Goal: Task Accomplishment & Management: Complete application form

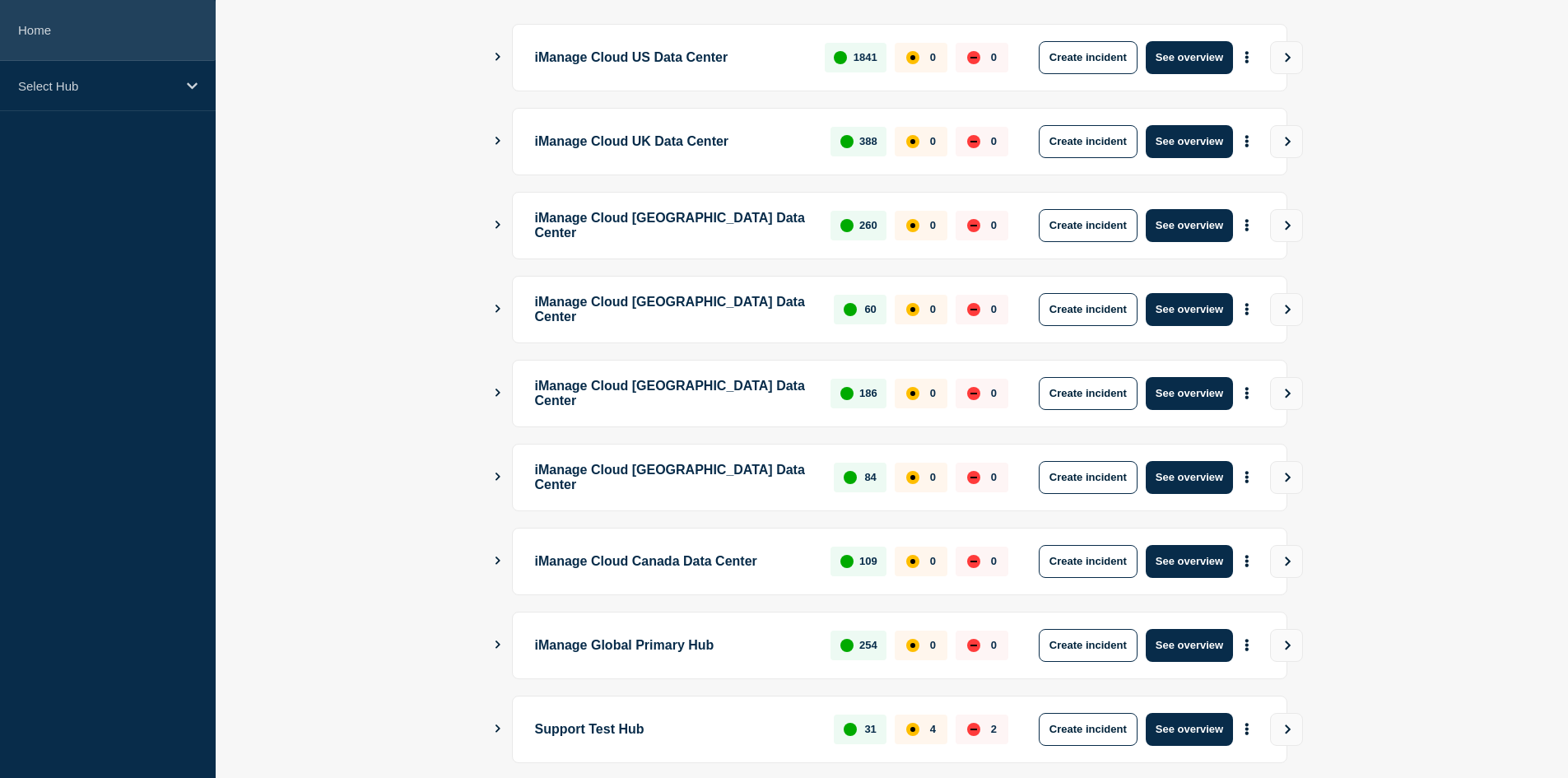
click at [70, 19] on link "Home" at bounding box center [107, 30] width 215 height 61
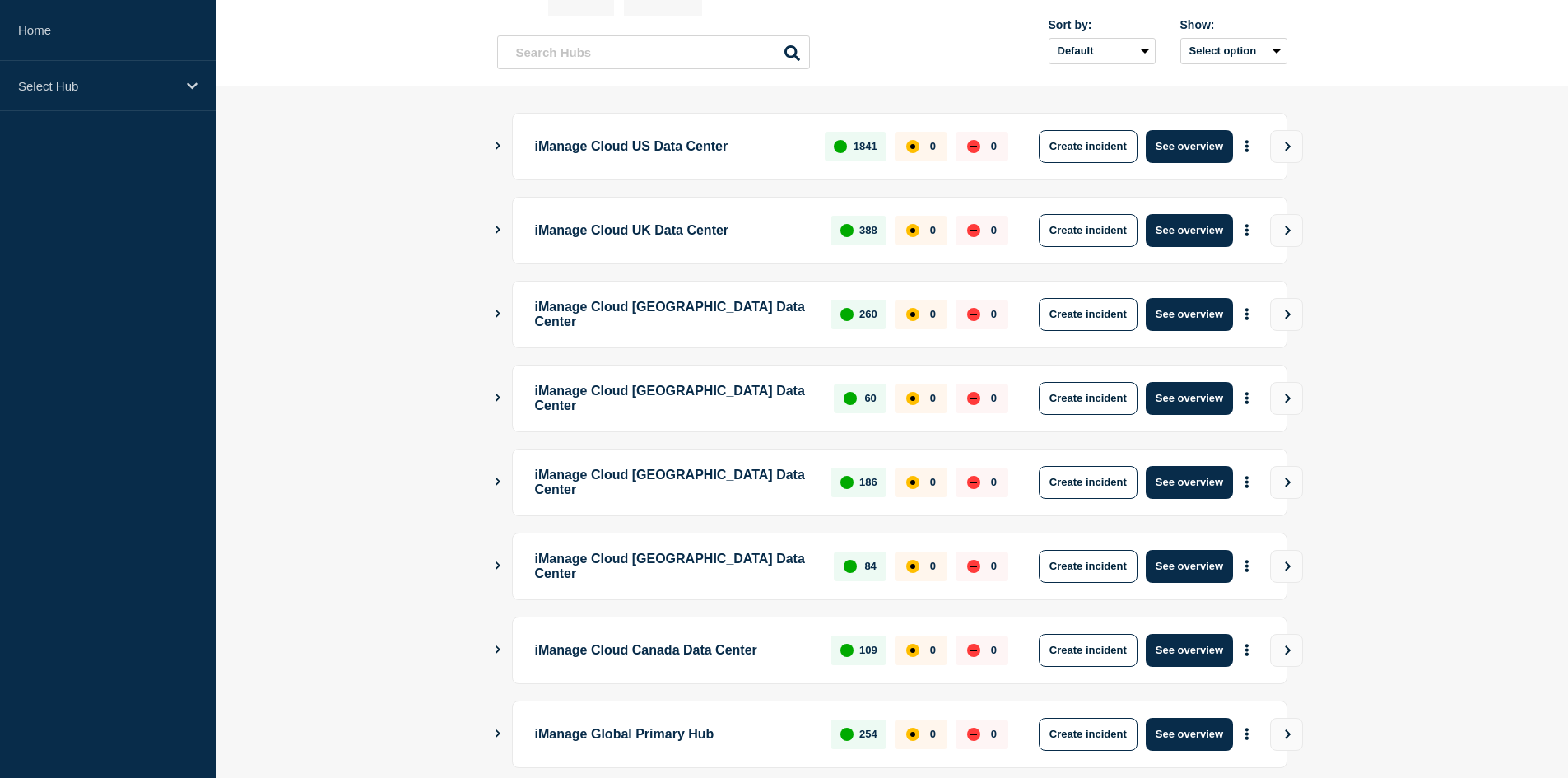
scroll to position [164, 0]
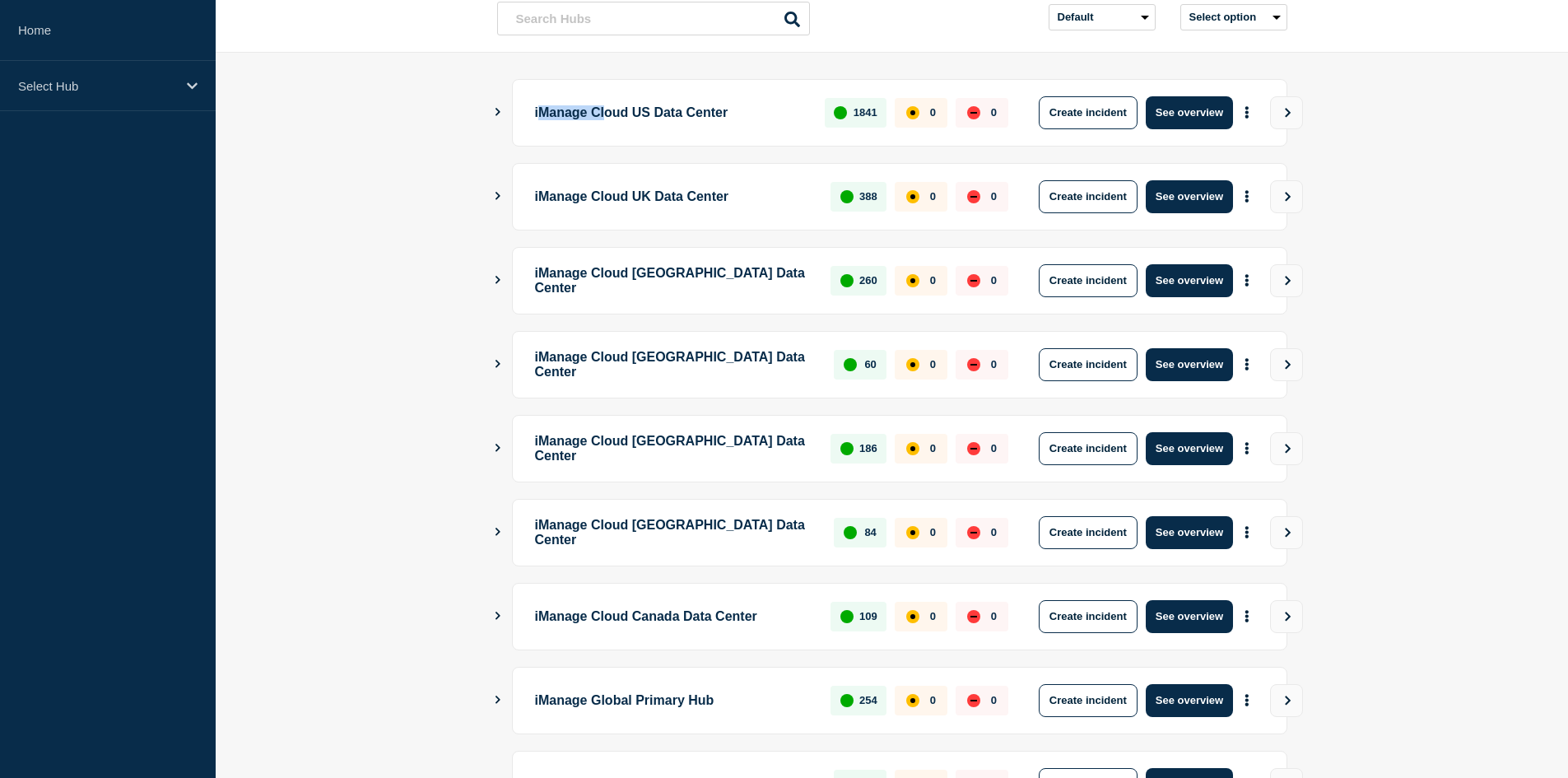
drag, startPoint x: 543, startPoint y: 112, endPoint x: 623, endPoint y: 112, distance: 80.0
click at [620, 112] on p "iManage Cloud US Data Center" at bounding box center [670, 113] width 271 height 33
drag, startPoint x: 565, startPoint y: 203, endPoint x: 640, endPoint y: 215, distance: 76.0
click at [640, 215] on div "iManage Cloud UK Data Center 388 0 0 Create incident See overview" at bounding box center [899, 197] width 776 height 68
drag, startPoint x: 604, startPoint y: 274, endPoint x: 658, endPoint y: 281, distance: 54.5
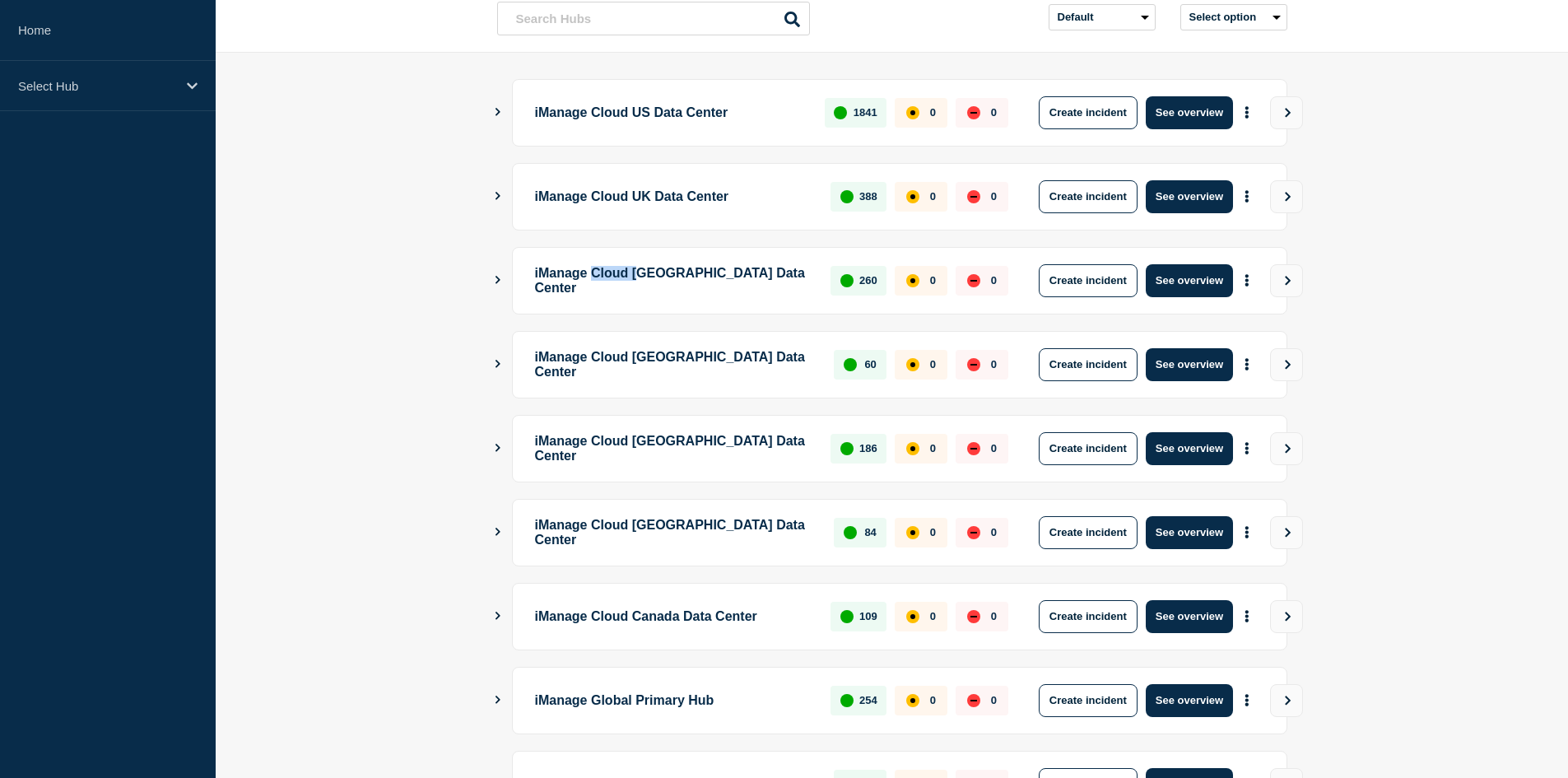
click at [658, 281] on p "iManage Cloud [GEOGRAPHIC_DATA] Data Center" at bounding box center [673, 281] width 277 height 33
drag, startPoint x: 582, startPoint y: 365, endPoint x: 684, endPoint y: 382, distance: 103.4
click at [684, 382] on div "iManage Cloud Brazil Data Center 60 0 0 Create incident See overview" at bounding box center [899, 365] width 776 height 68
drag, startPoint x: 715, startPoint y: 466, endPoint x: 728, endPoint y: 461, distance: 13.9
click at [721, 466] on div "iManage Cloud Germany Data Center 186 0 0 Create incident See overview" at bounding box center [899, 448] width 776 height 68
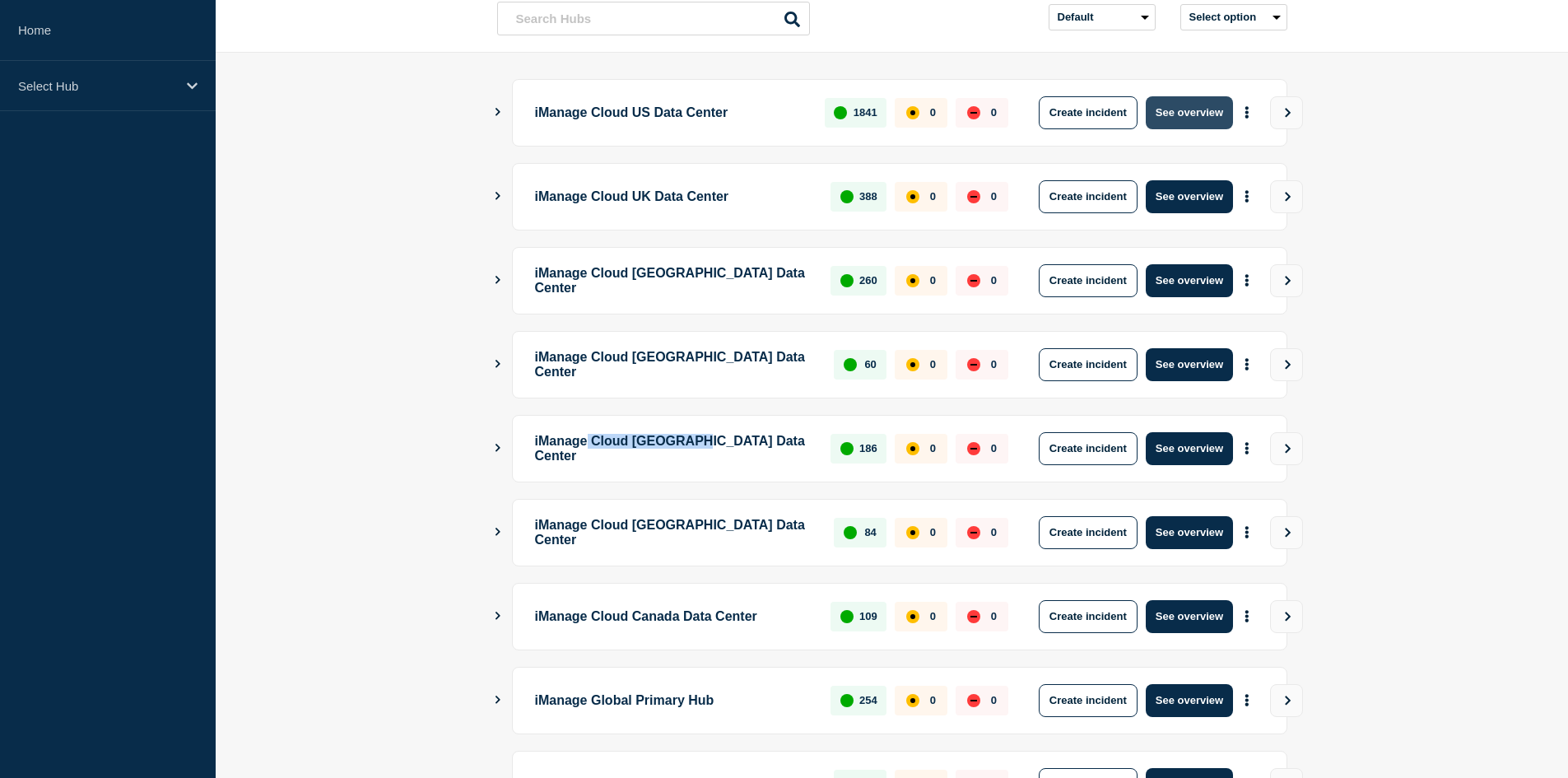
click at [1178, 114] on button "See overview" at bounding box center [1189, 113] width 87 height 33
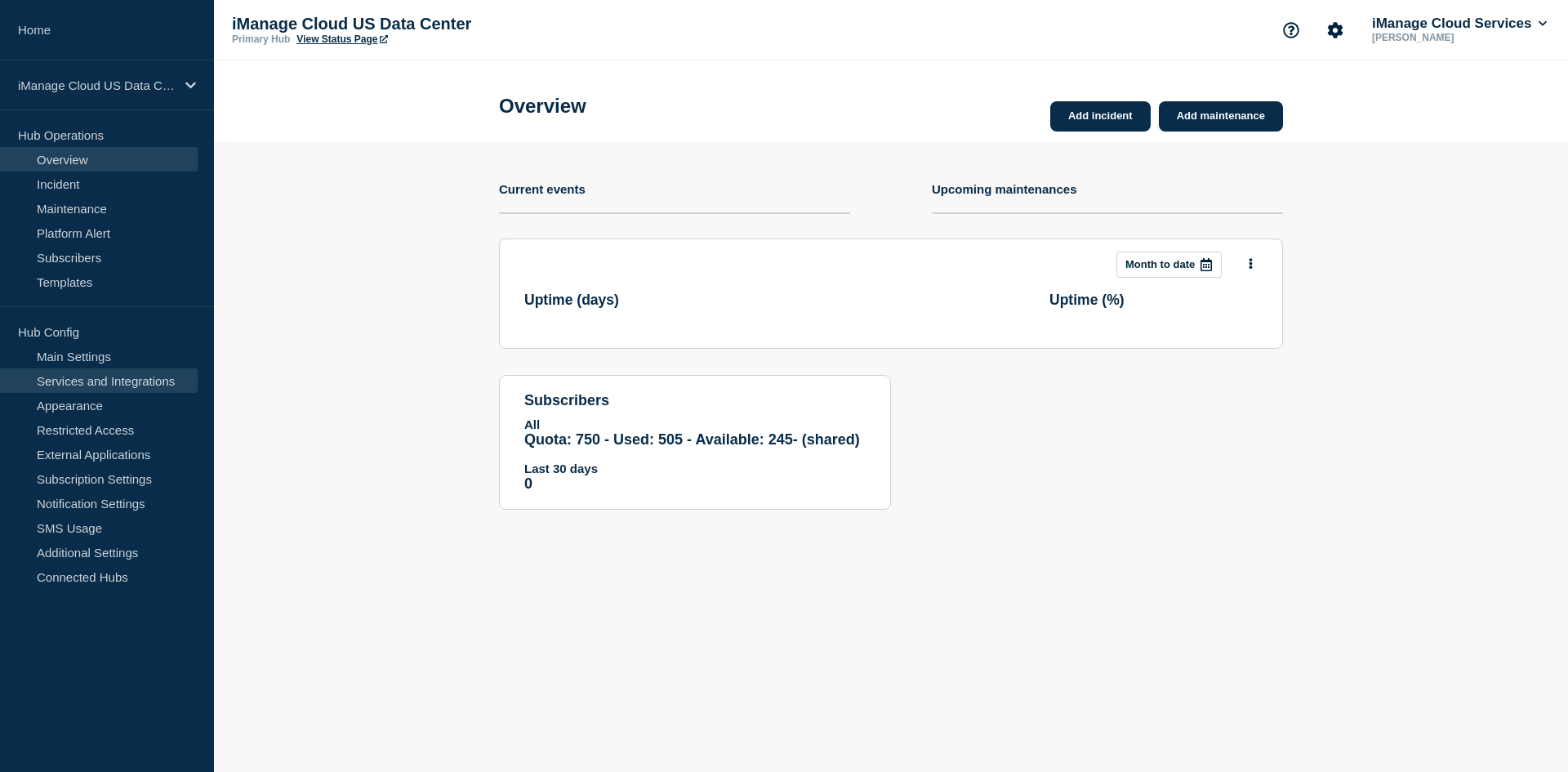
click at [119, 383] on link "Services and Integrations" at bounding box center [99, 381] width 197 height 25
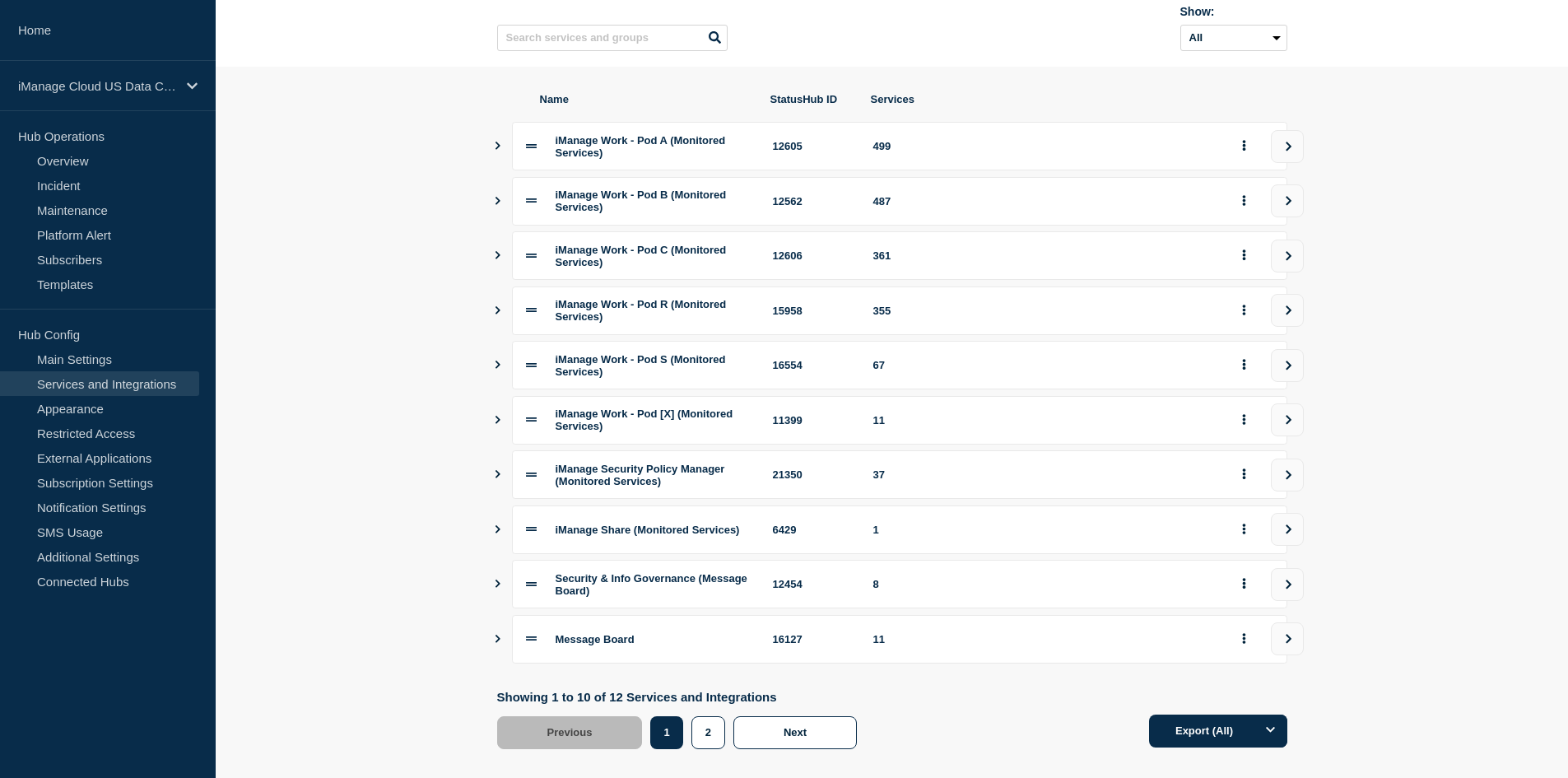
scroll to position [188, 0]
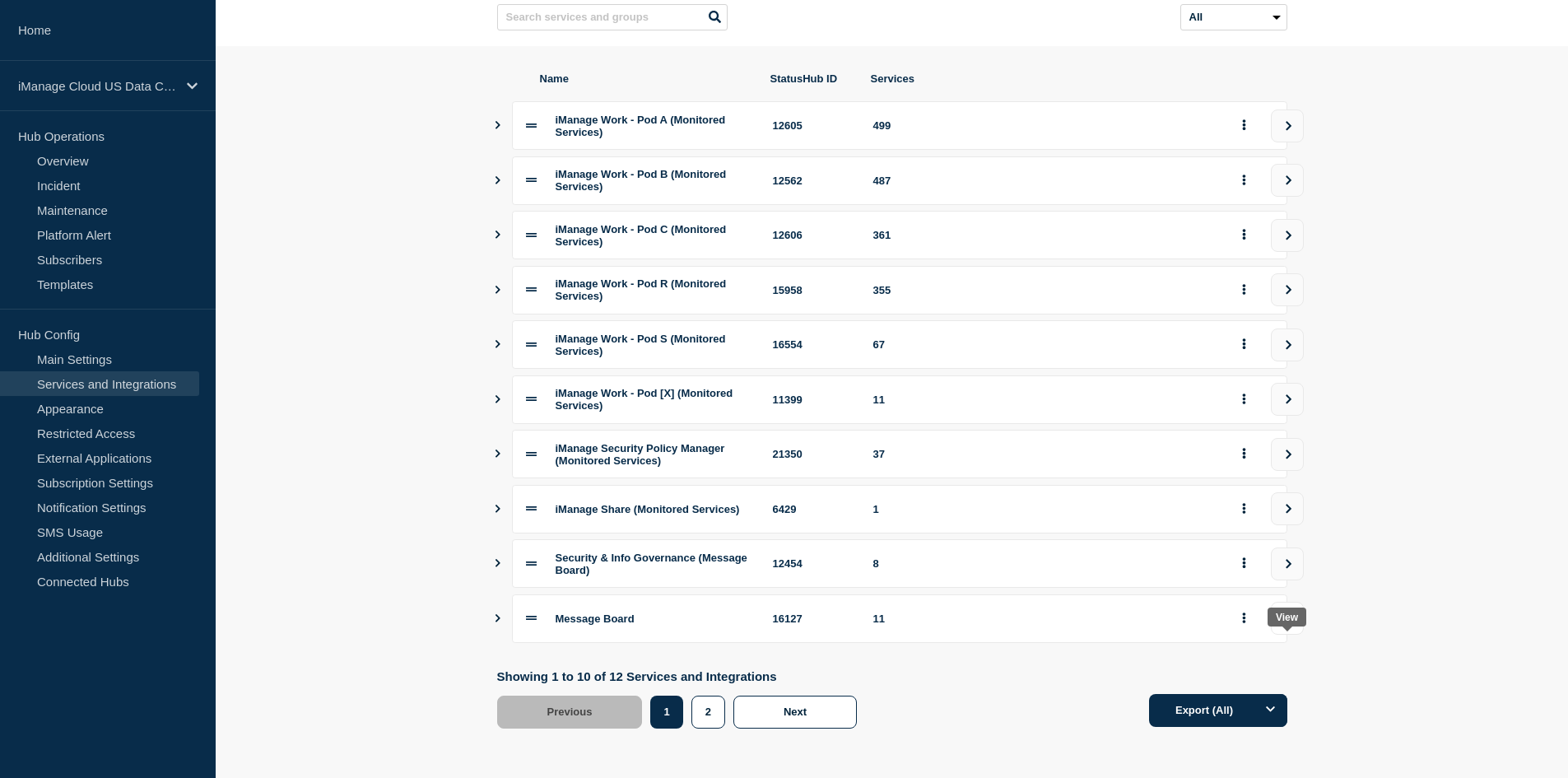
click at [1286, 621] on icon "view group" at bounding box center [1288, 619] width 11 height 10
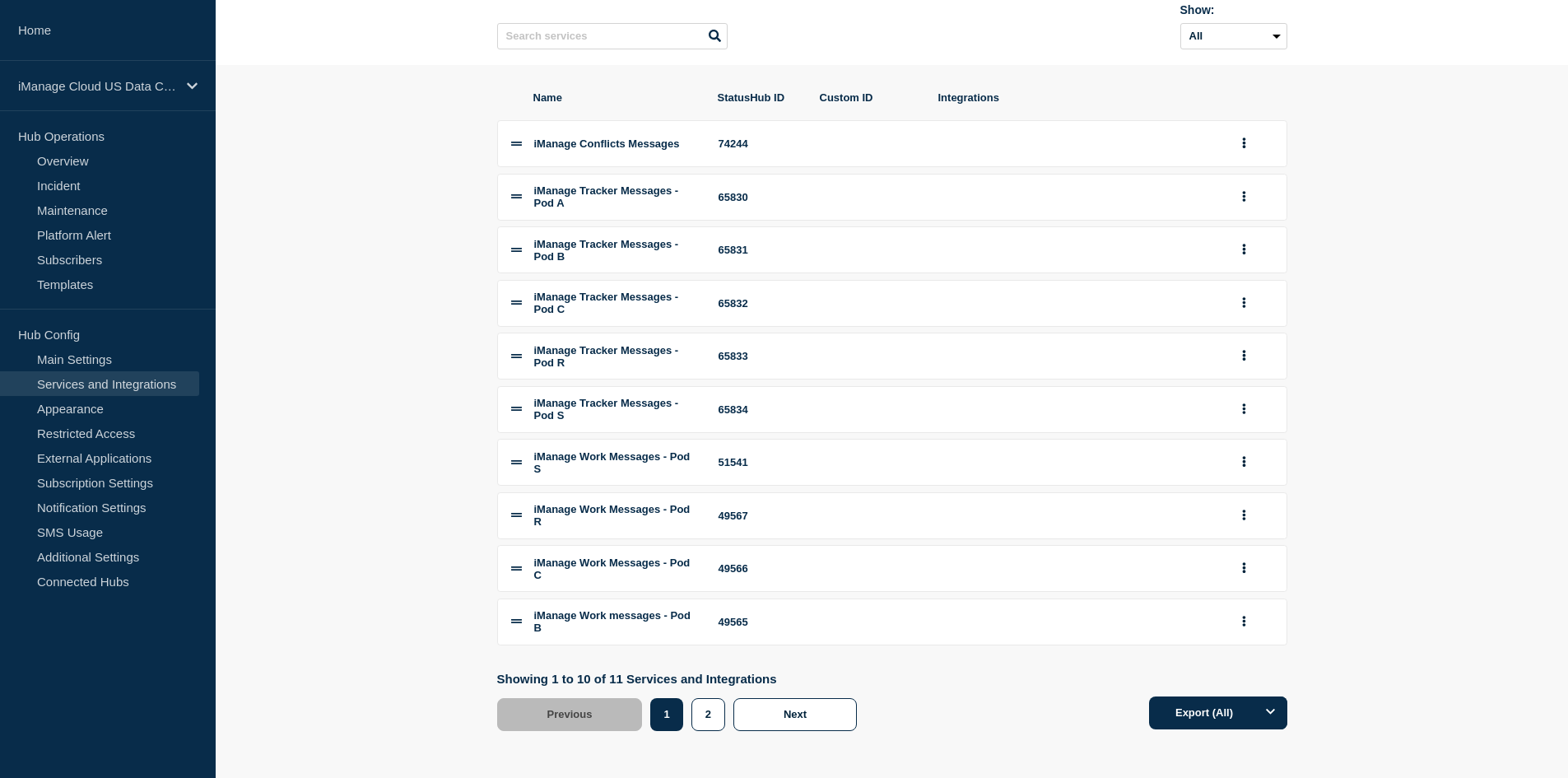
scroll to position [191, 0]
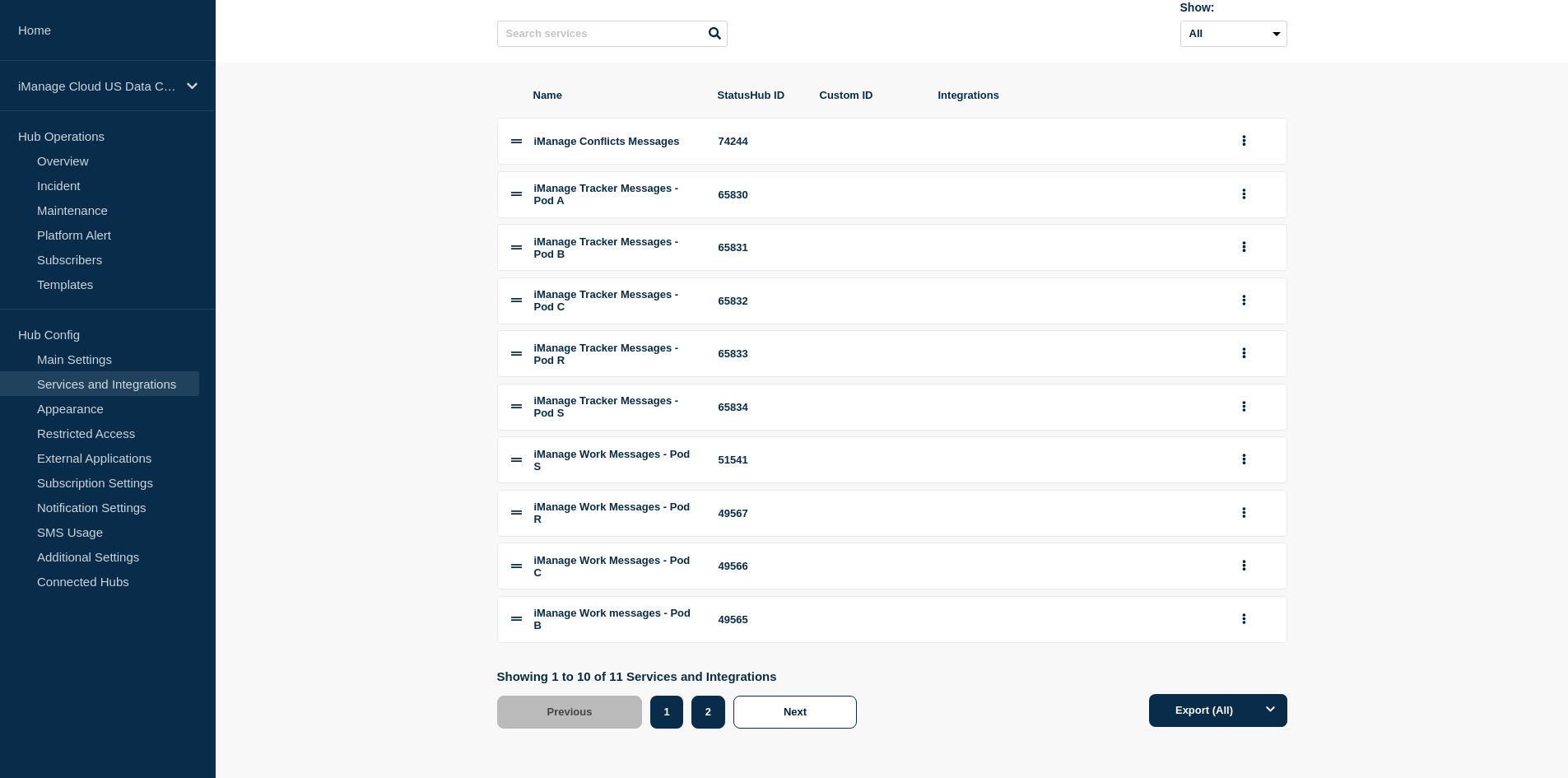
click at [706, 705] on button "2" at bounding box center [708, 712] width 34 height 33
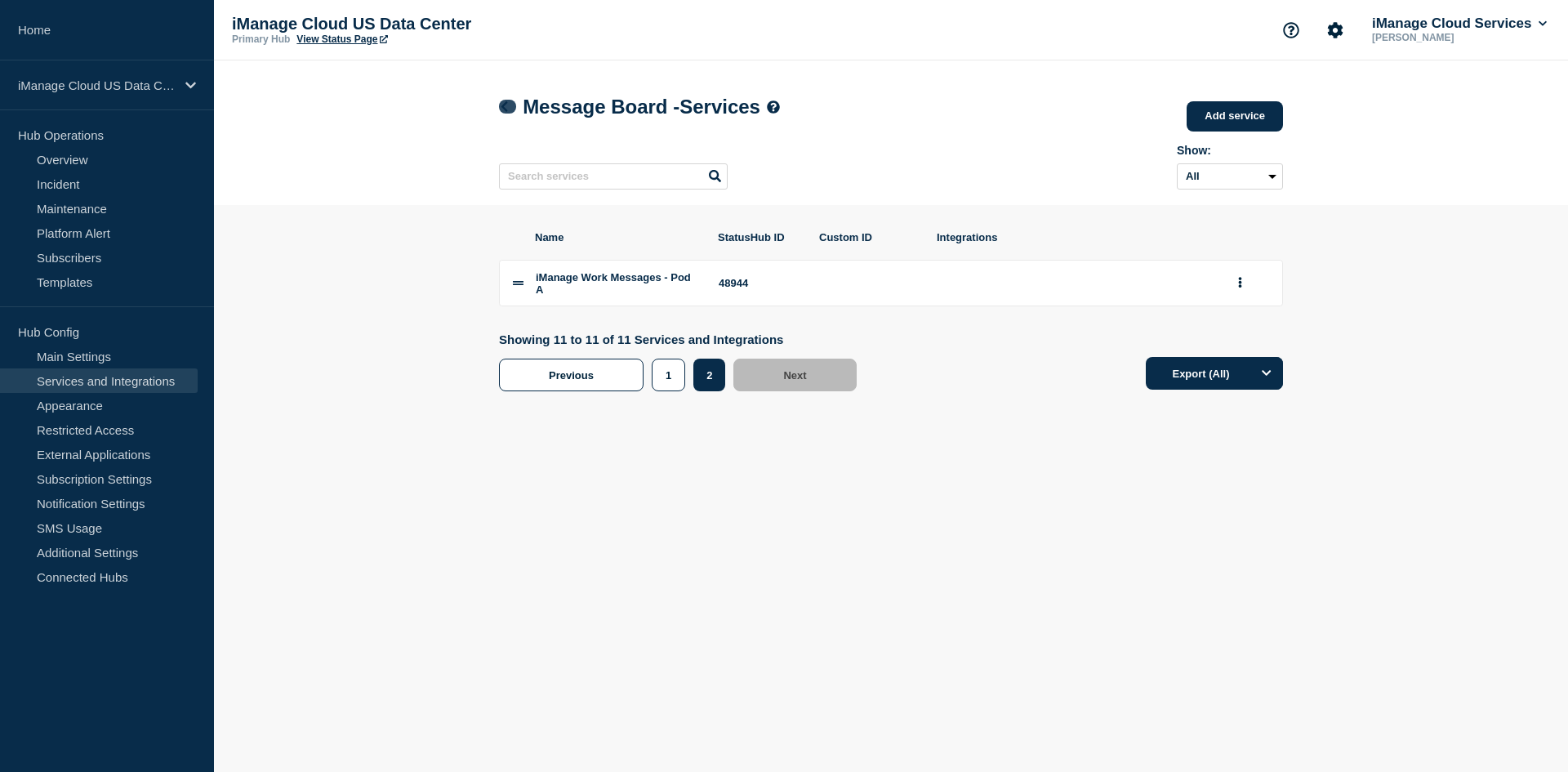
click at [510, 112] on icon at bounding box center [504, 106] width 12 height 11
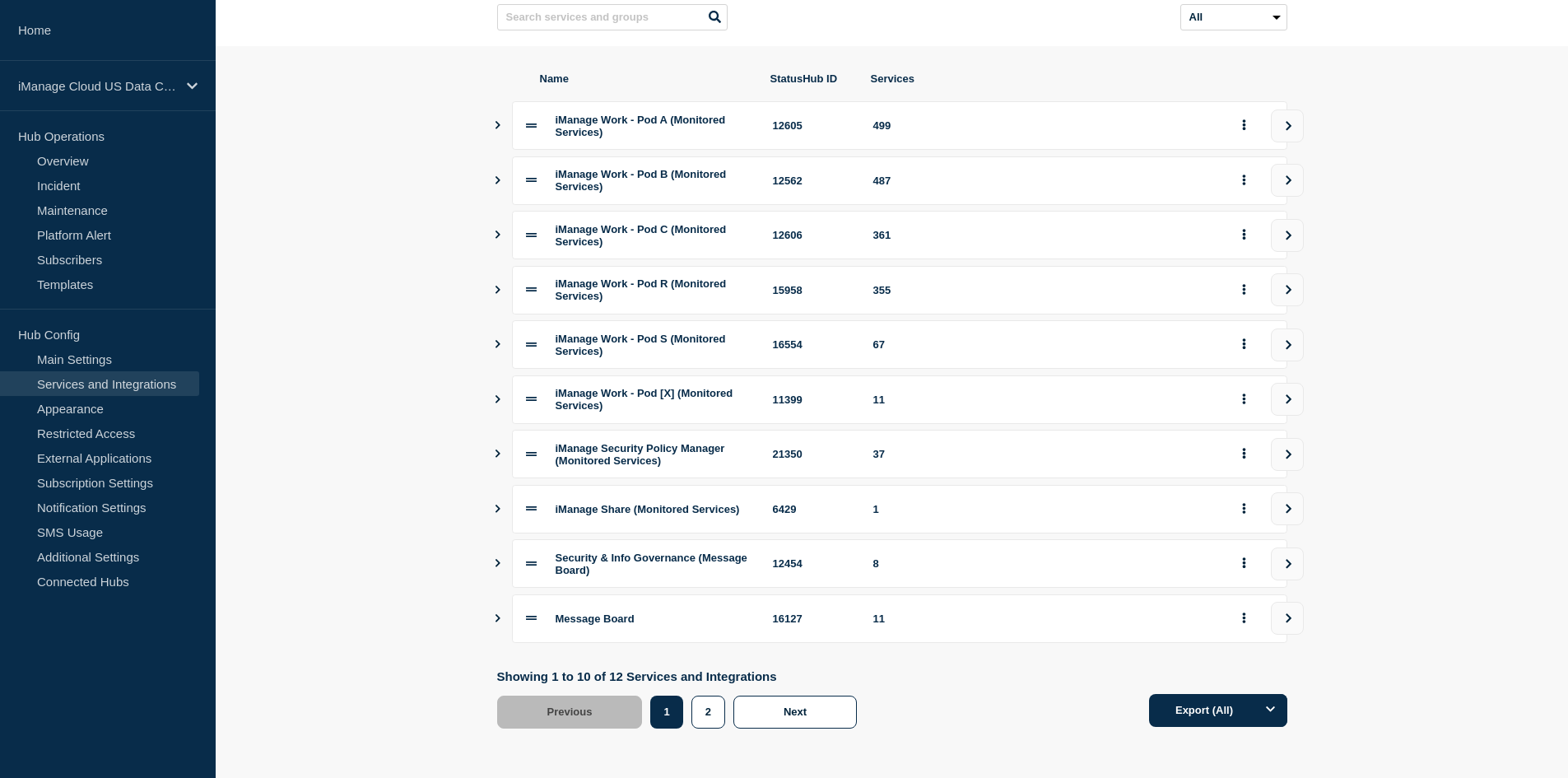
scroll to position [188, 0]
click at [1274, 562] on button "view group" at bounding box center [1288, 564] width 33 height 33
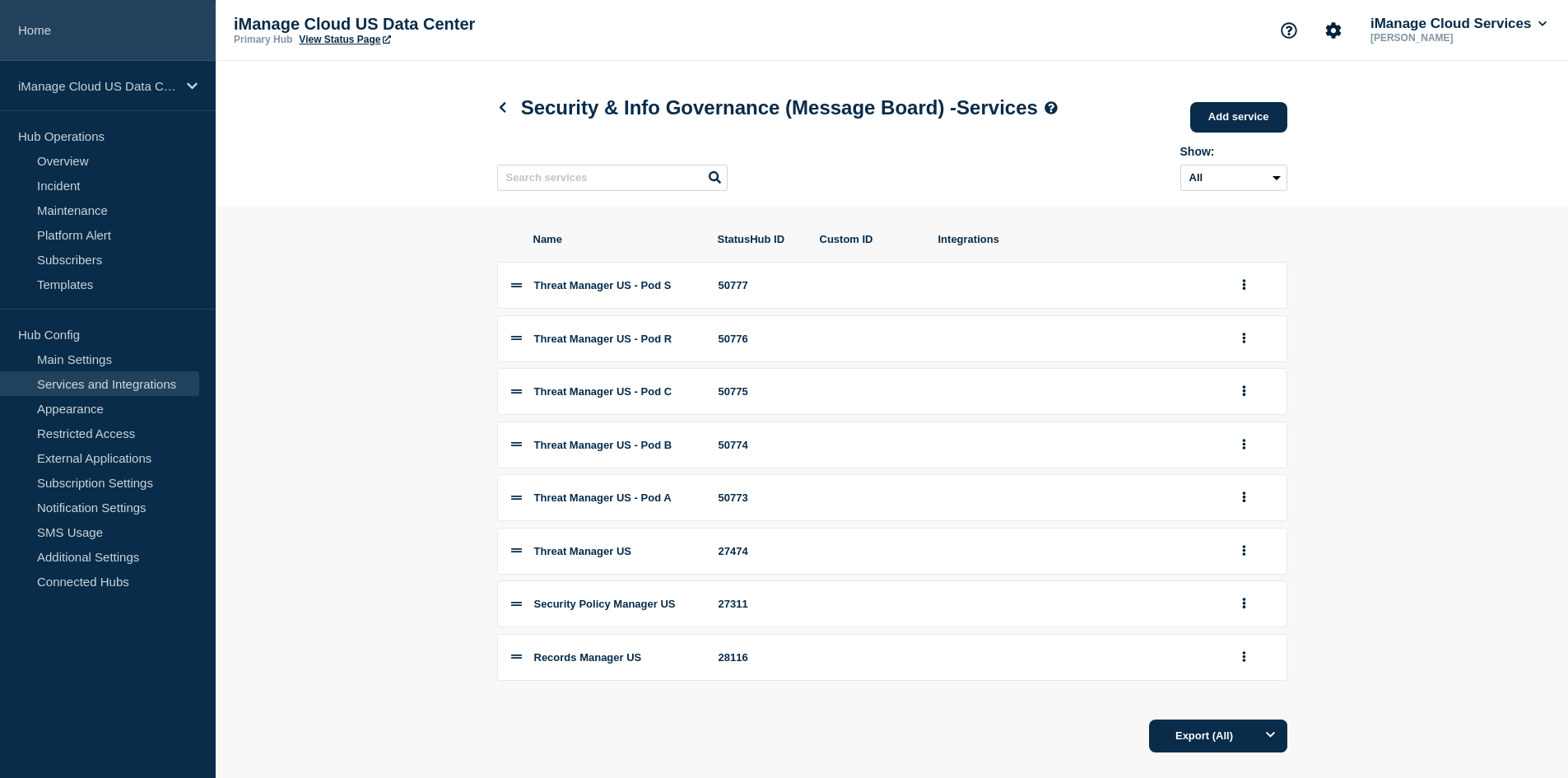
click at [72, 33] on link "Home" at bounding box center [107, 30] width 215 height 61
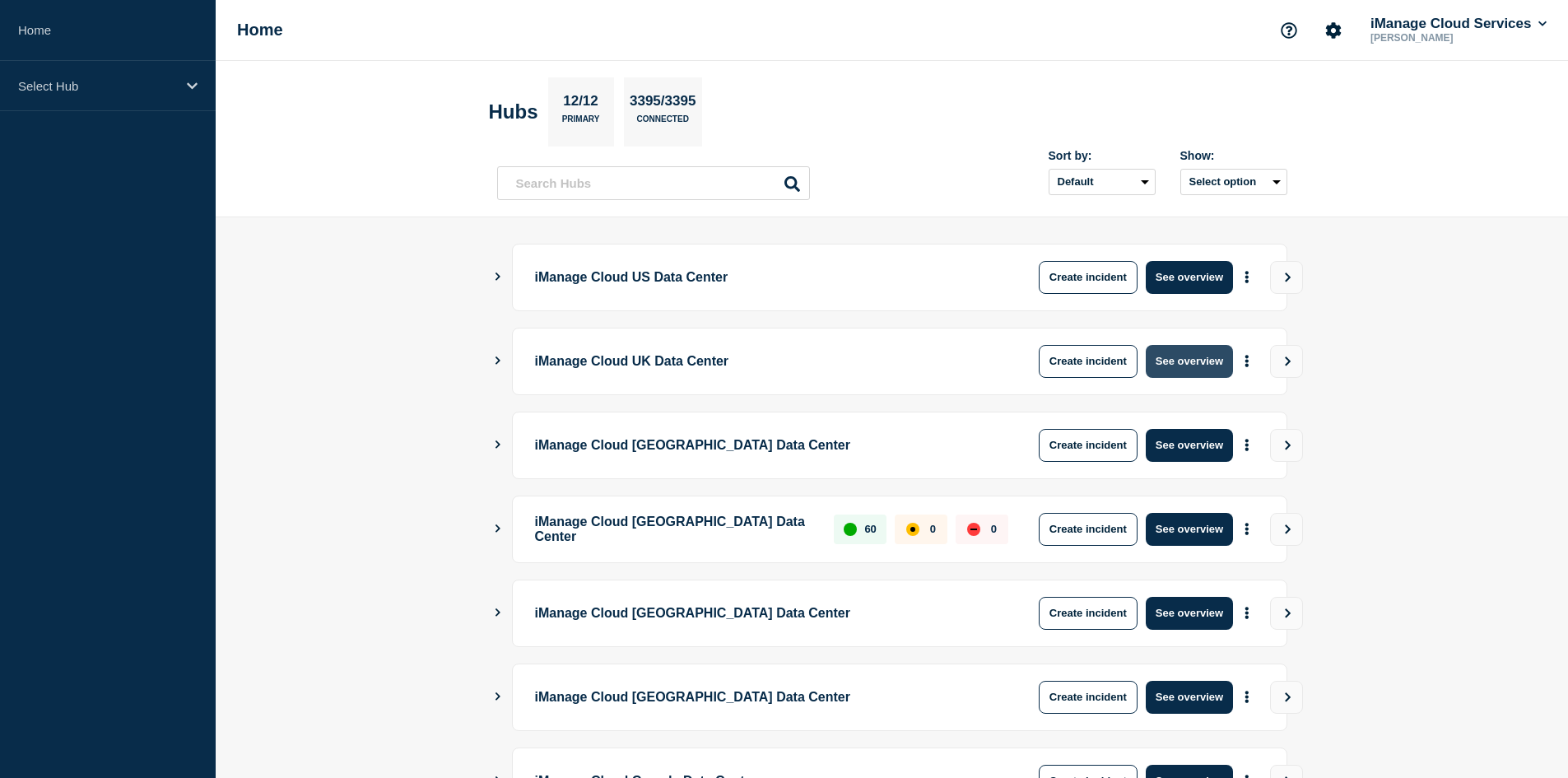
click at [1219, 367] on button "See overview" at bounding box center [1189, 361] width 87 height 33
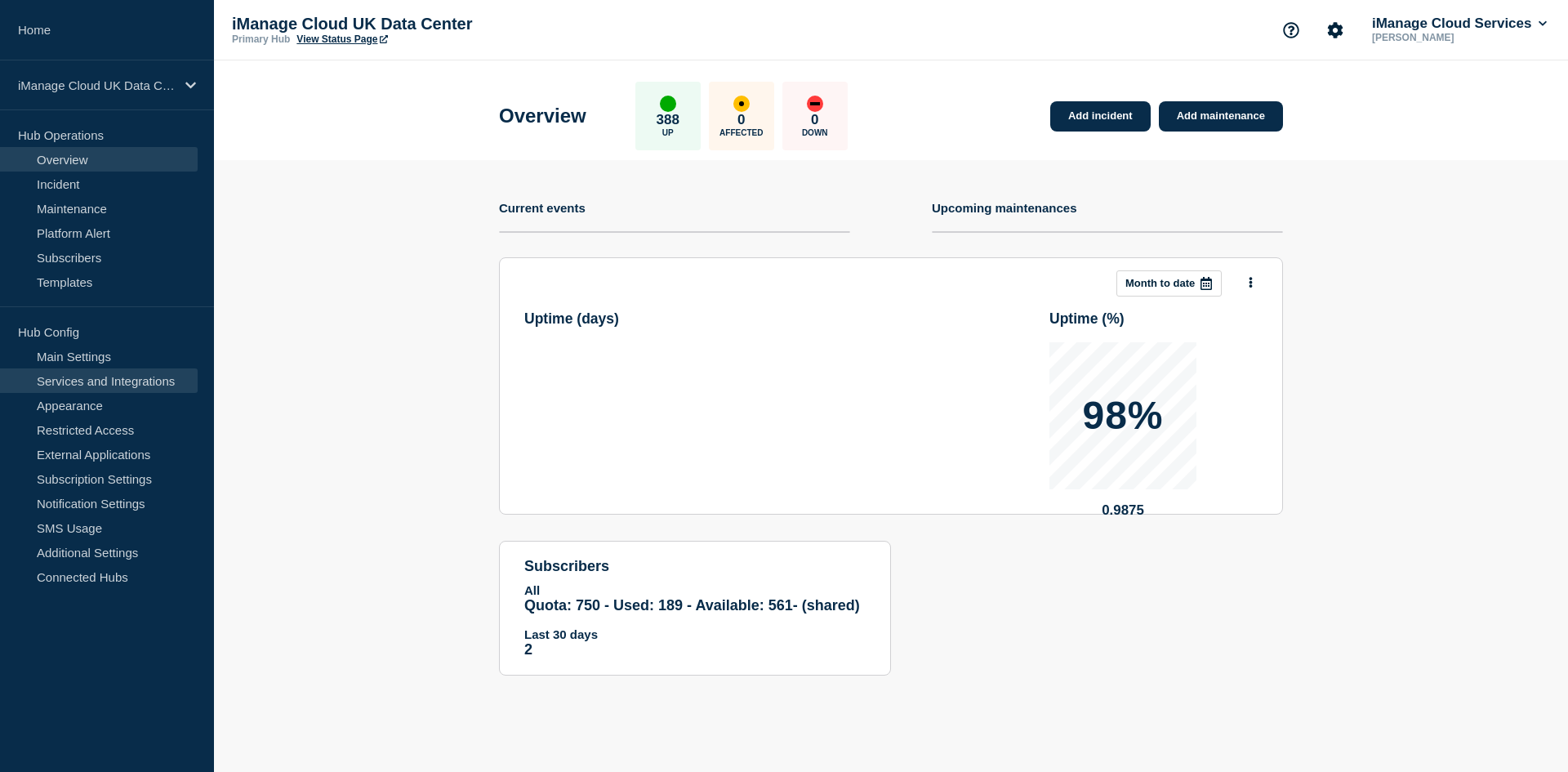
click at [116, 379] on link "Services and Integrations" at bounding box center [99, 381] width 197 height 25
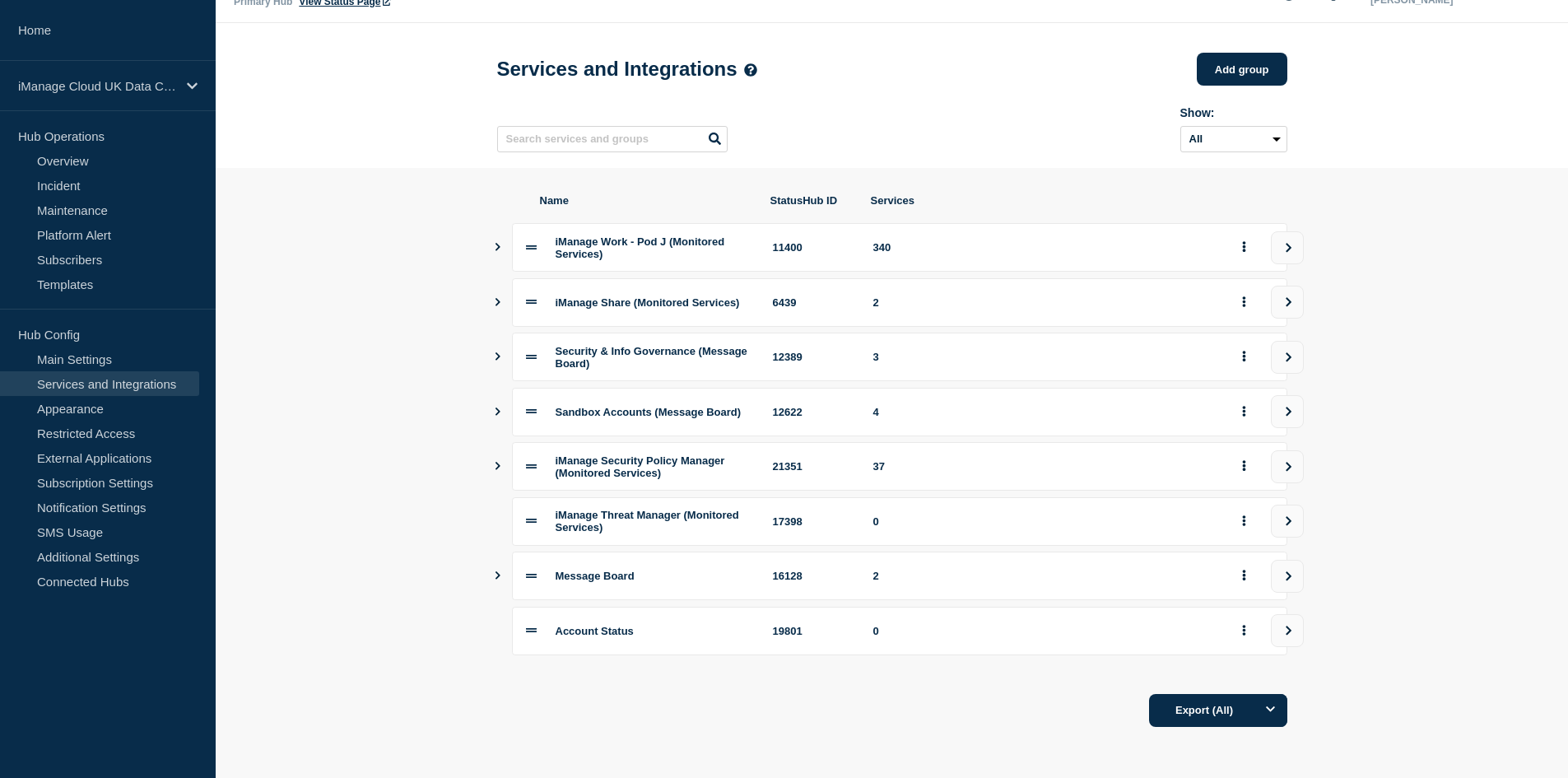
scroll to position [59, 0]
click at [1284, 353] on icon "view group" at bounding box center [1288, 358] width 11 height 10
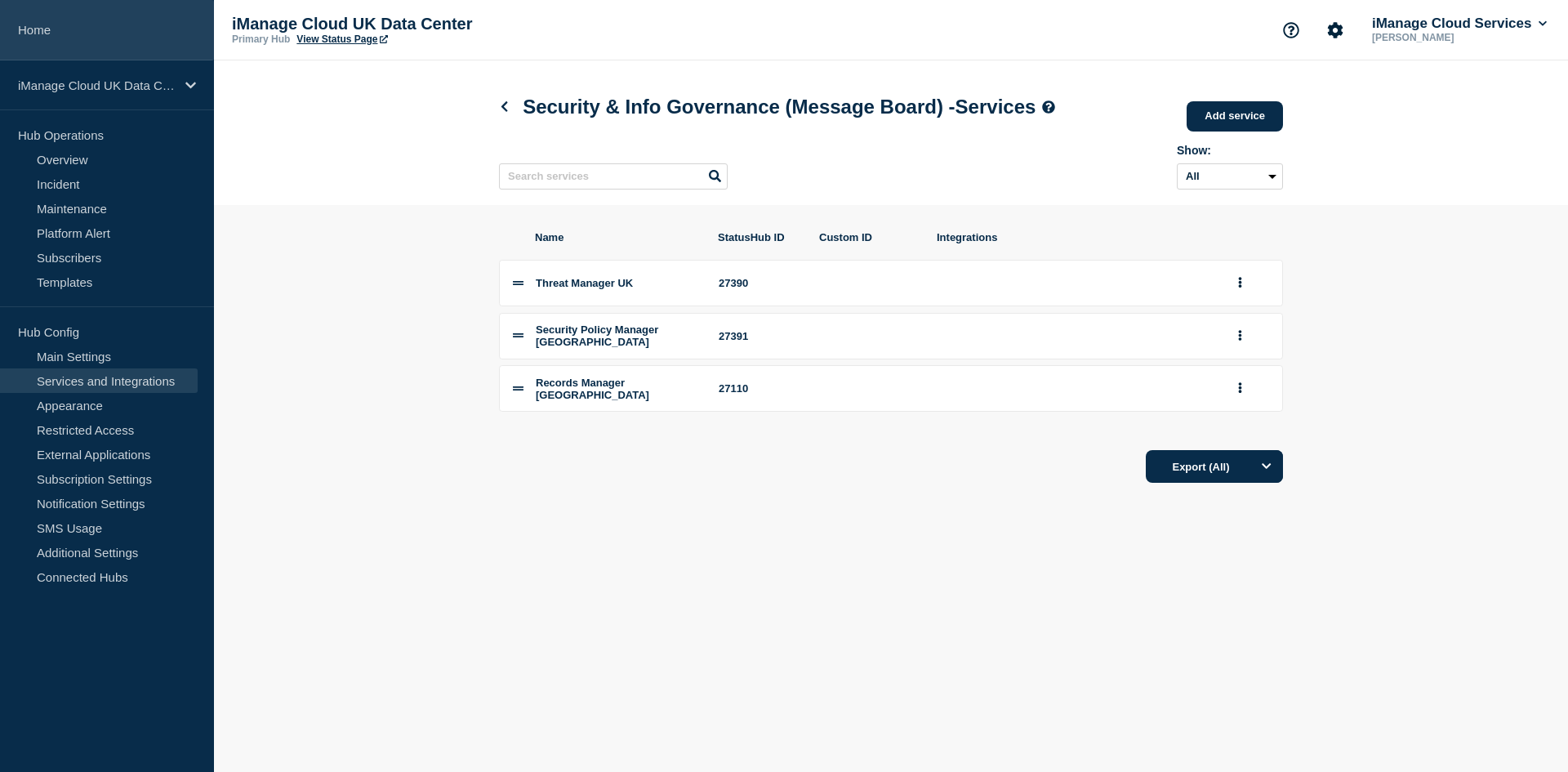
click at [152, 34] on link "Home" at bounding box center [106, 30] width 214 height 60
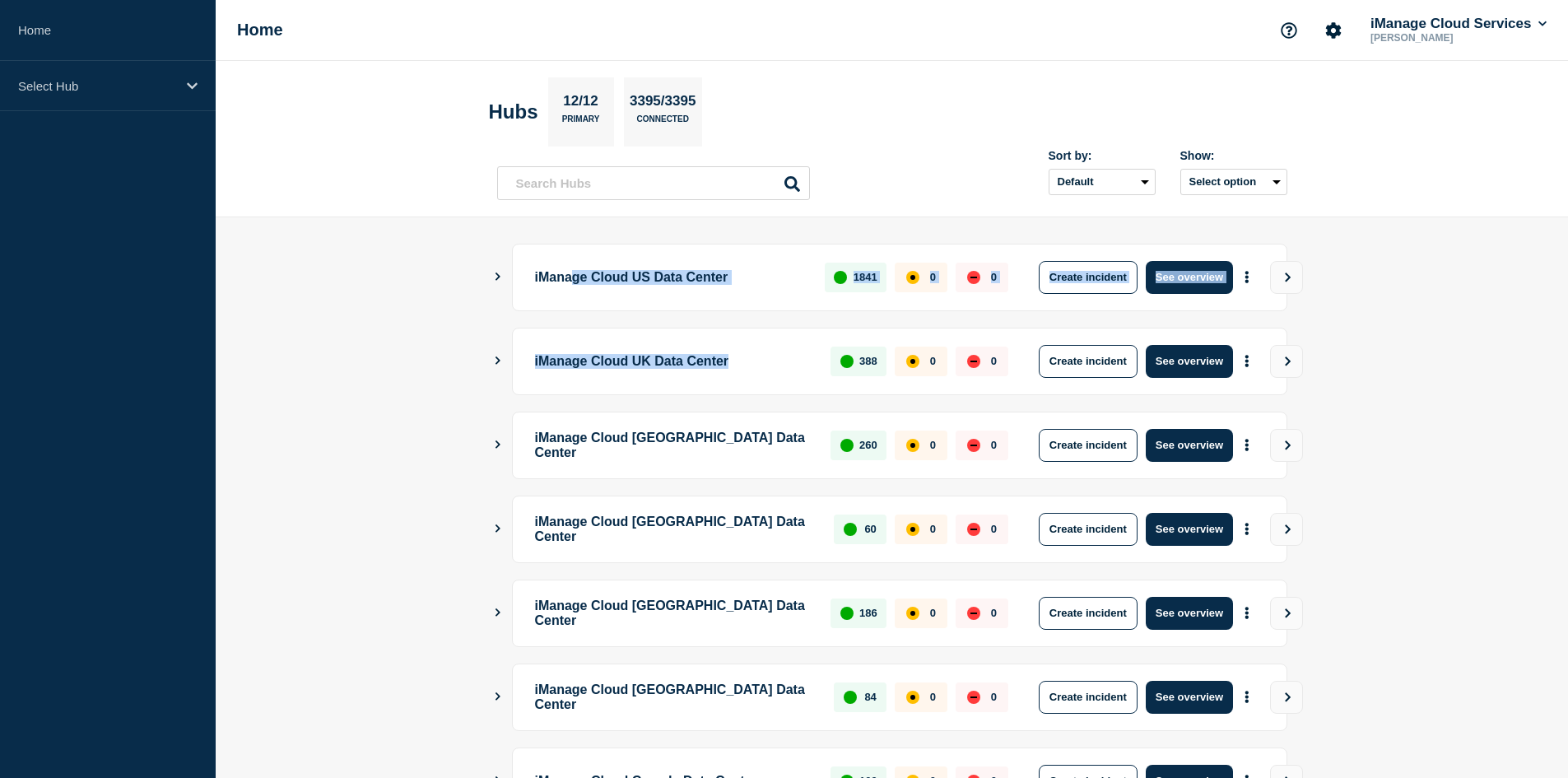
drag, startPoint x: 581, startPoint y: 276, endPoint x: 854, endPoint y: 316, distance: 275.9
click at [854, 316] on ul "iManage Cloud US Data Center 1841 0 0 Create incident See overview iManage Clou…" at bounding box center [893, 655] width 790 height 823
click at [652, 283] on p "iManage Cloud US Data Center" at bounding box center [670, 277] width 271 height 33
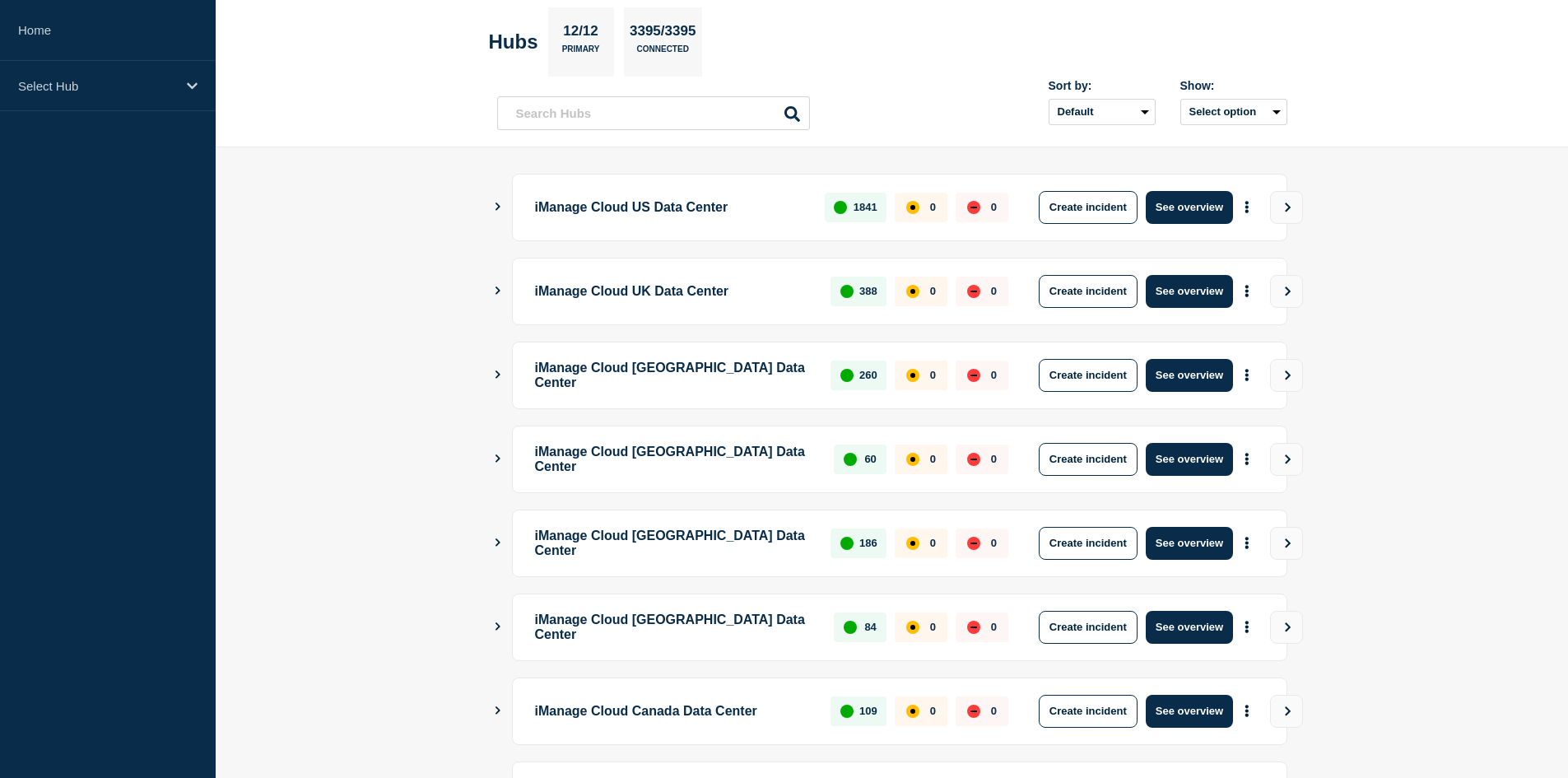
scroll to position [389, 0]
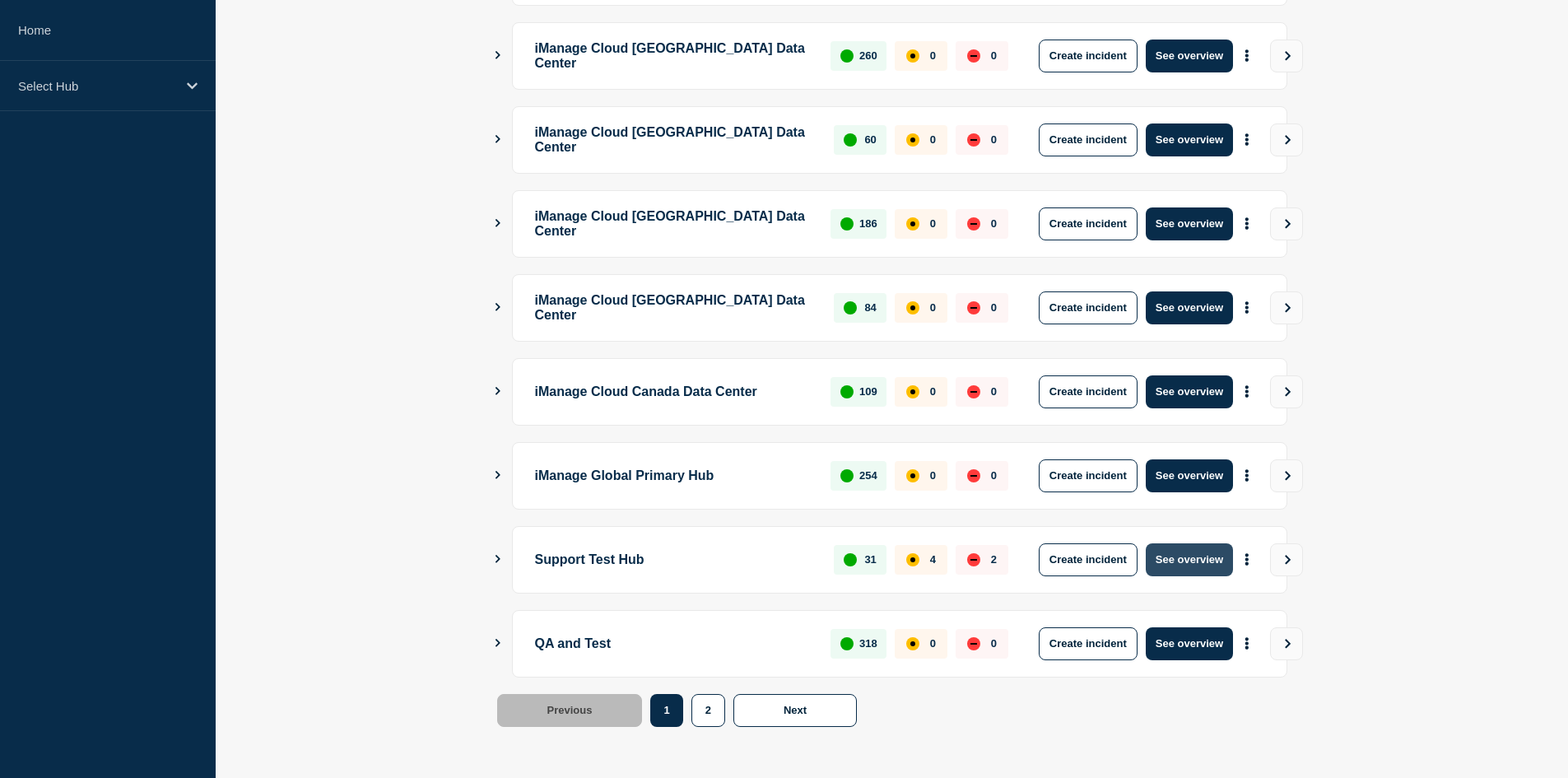
click at [1183, 559] on button "See overview" at bounding box center [1189, 560] width 87 height 33
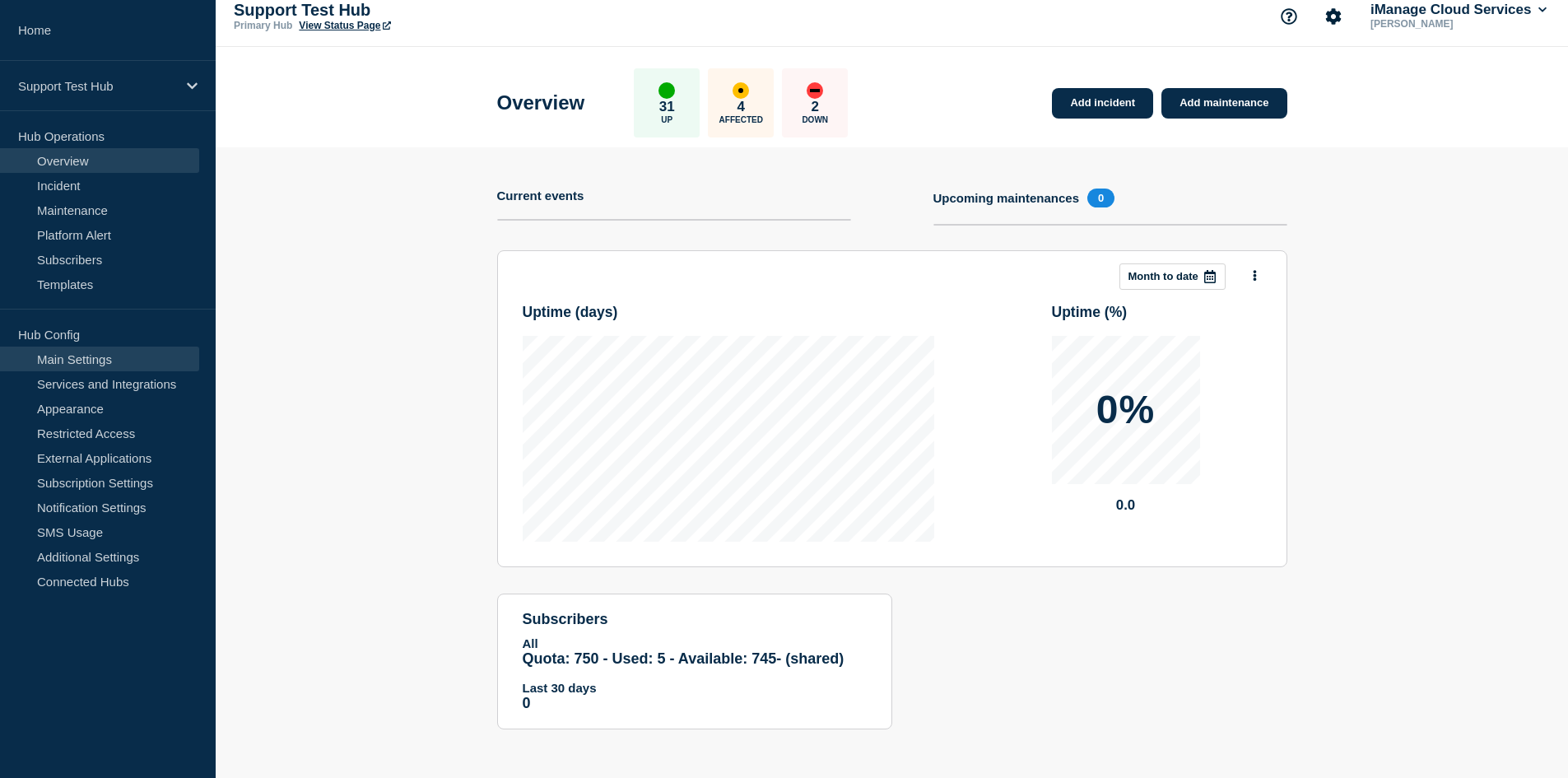
scroll to position [14, 0]
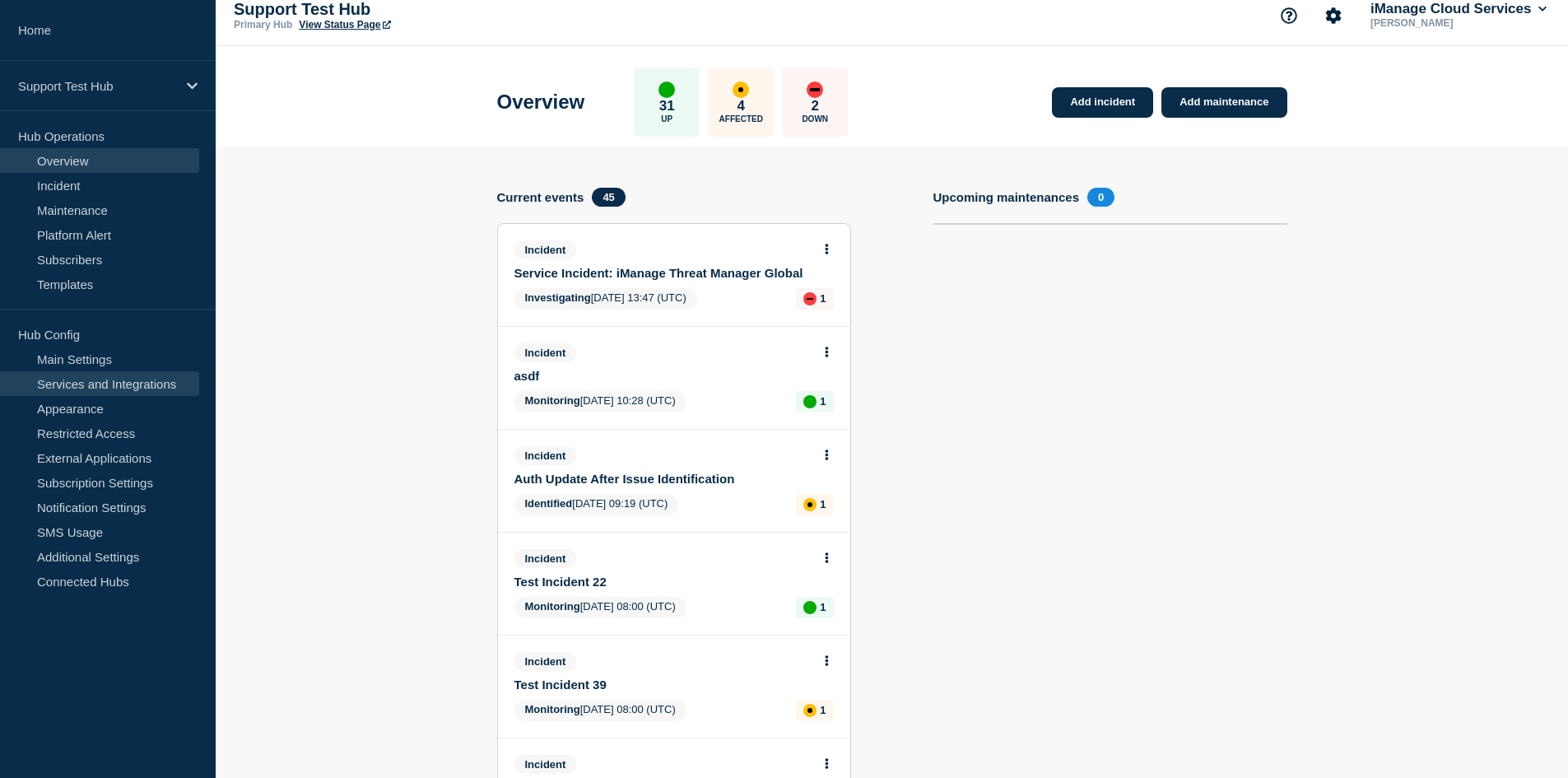
click at [113, 381] on link "Services and Integrations" at bounding box center [100, 384] width 199 height 25
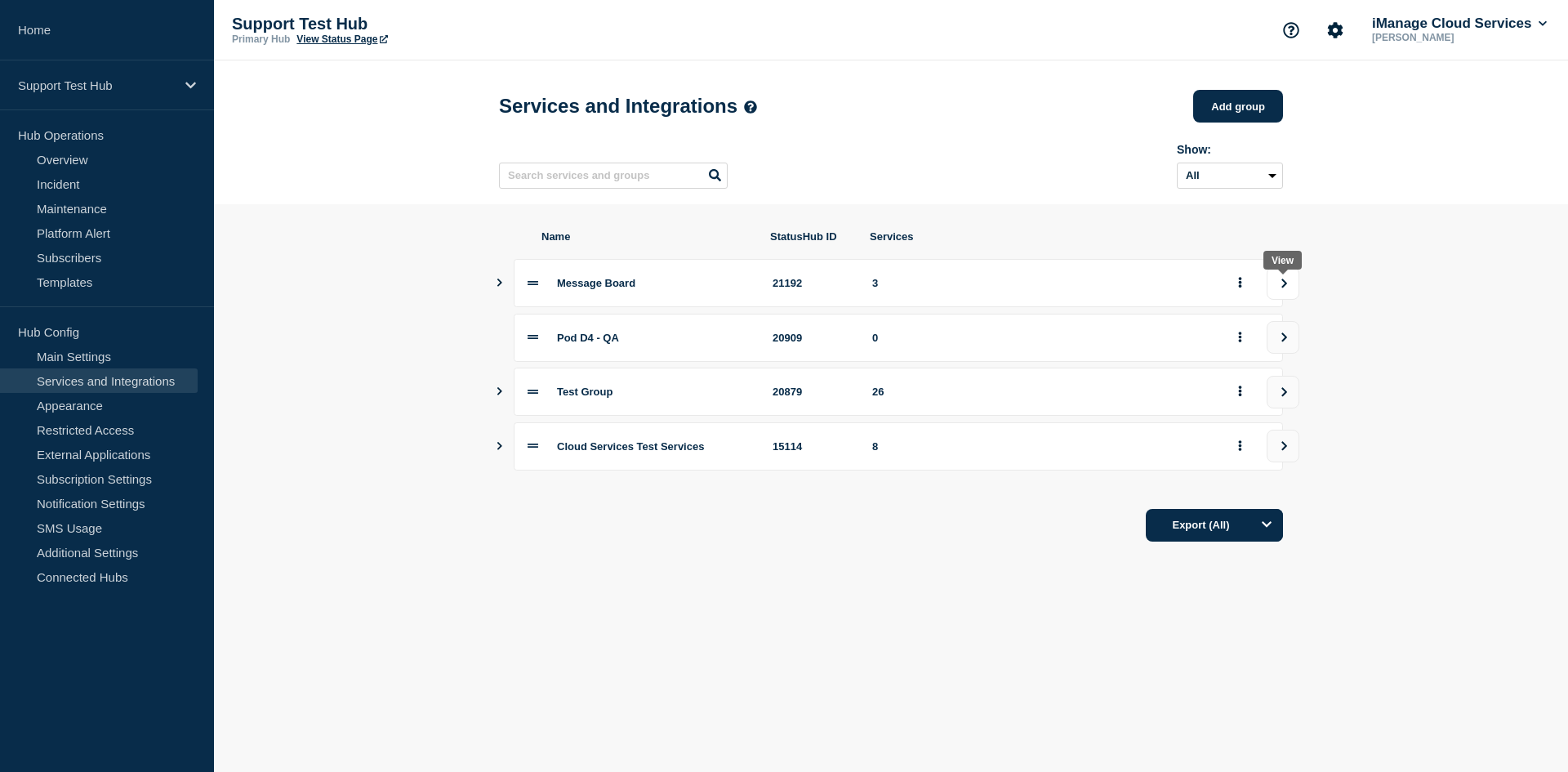
click at [1278, 291] on button "view group" at bounding box center [1283, 284] width 33 height 33
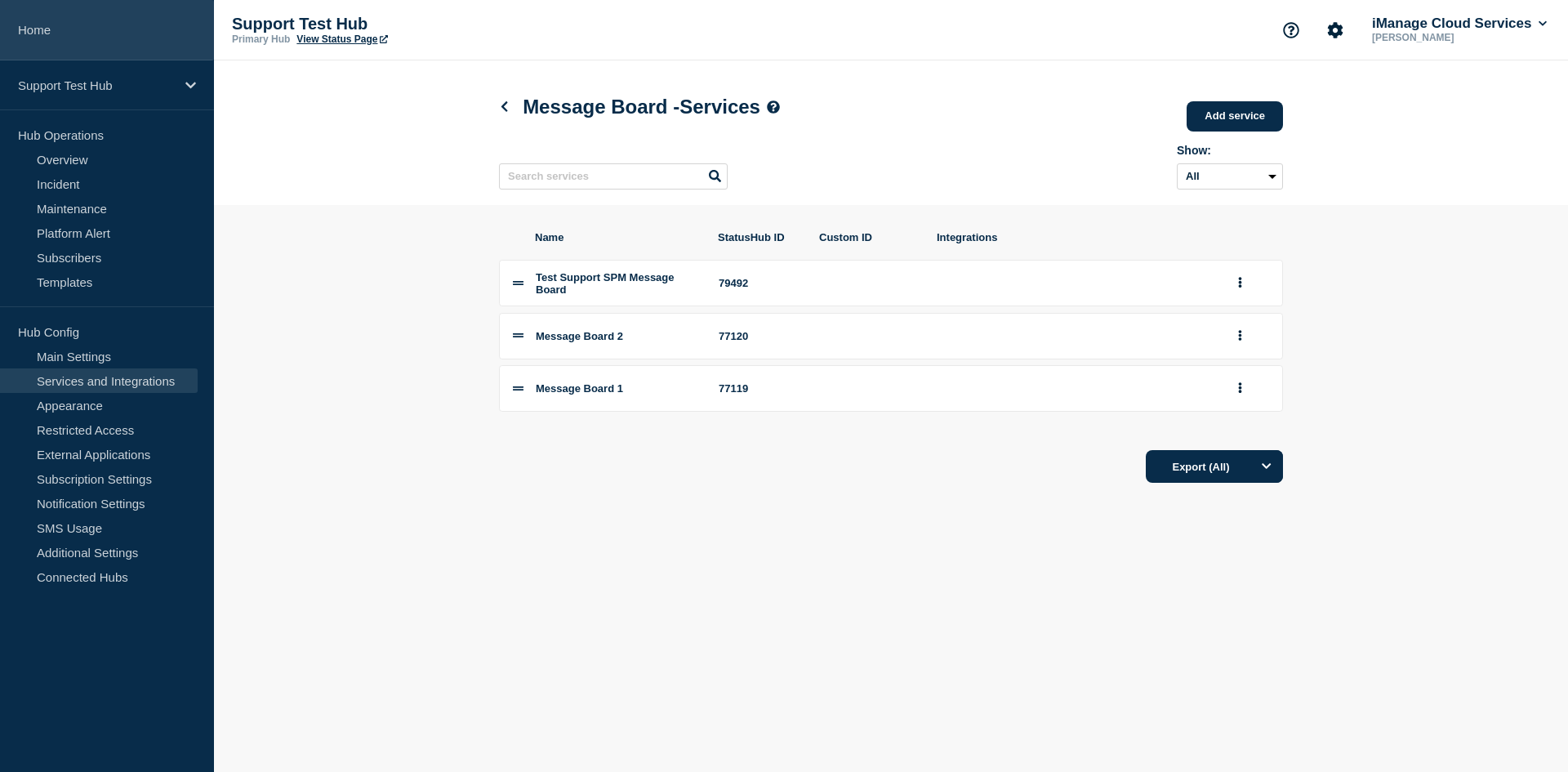
click at [65, 40] on link "Home" at bounding box center [106, 30] width 214 height 60
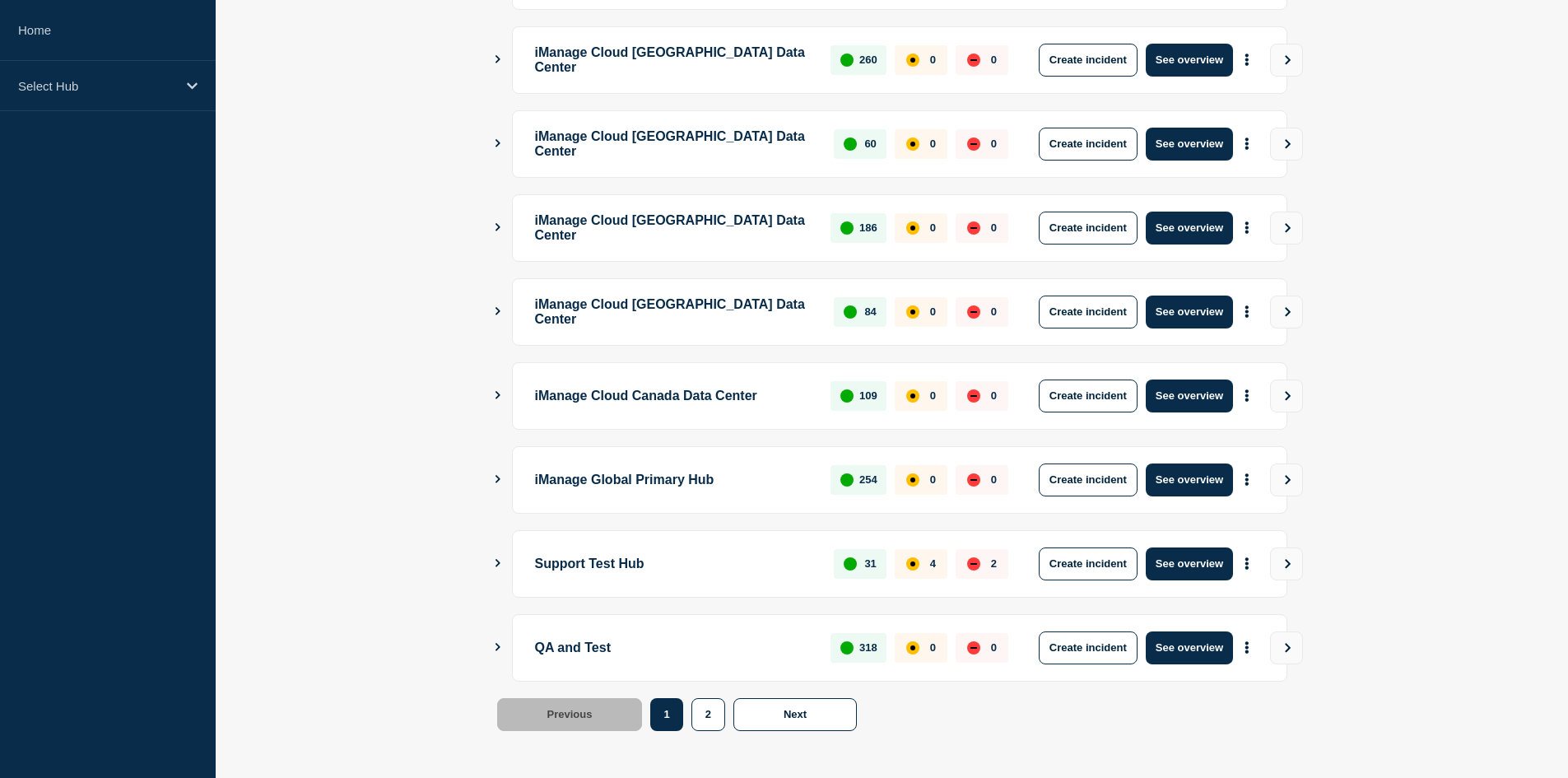
scroll to position [389, 0]
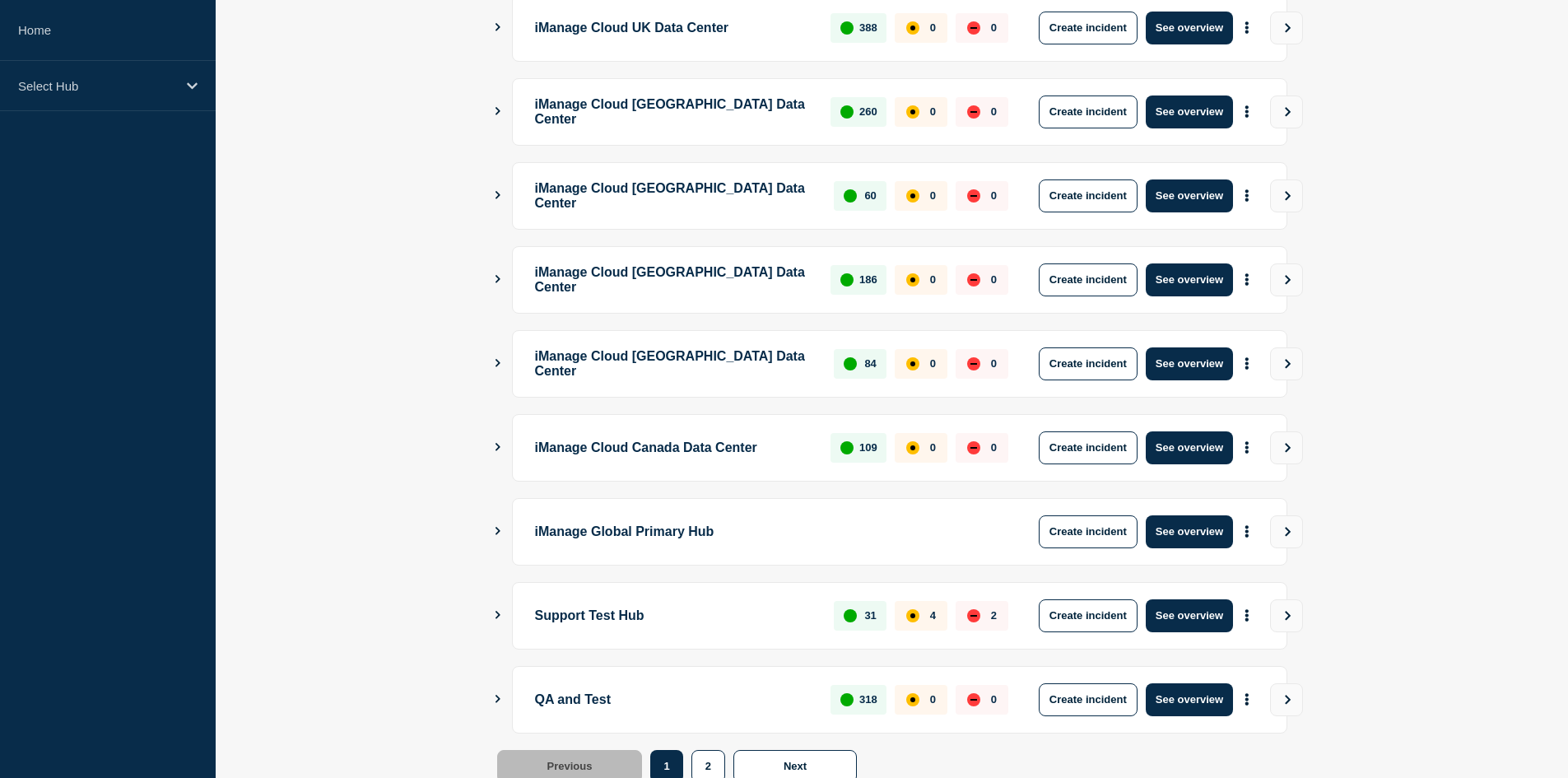
scroll to position [389, 0]
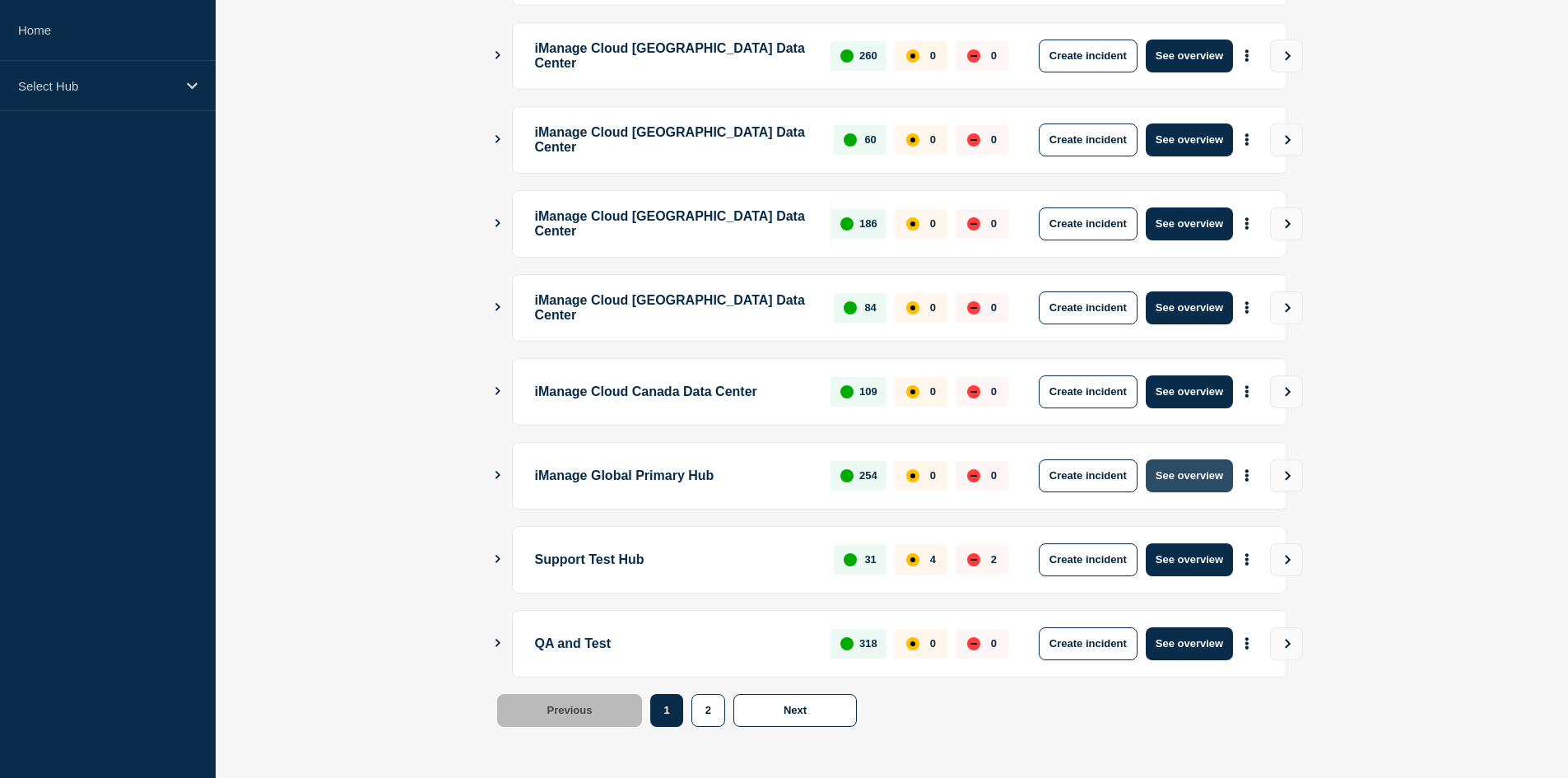
click at [1216, 476] on button "See overview" at bounding box center [1189, 475] width 87 height 33
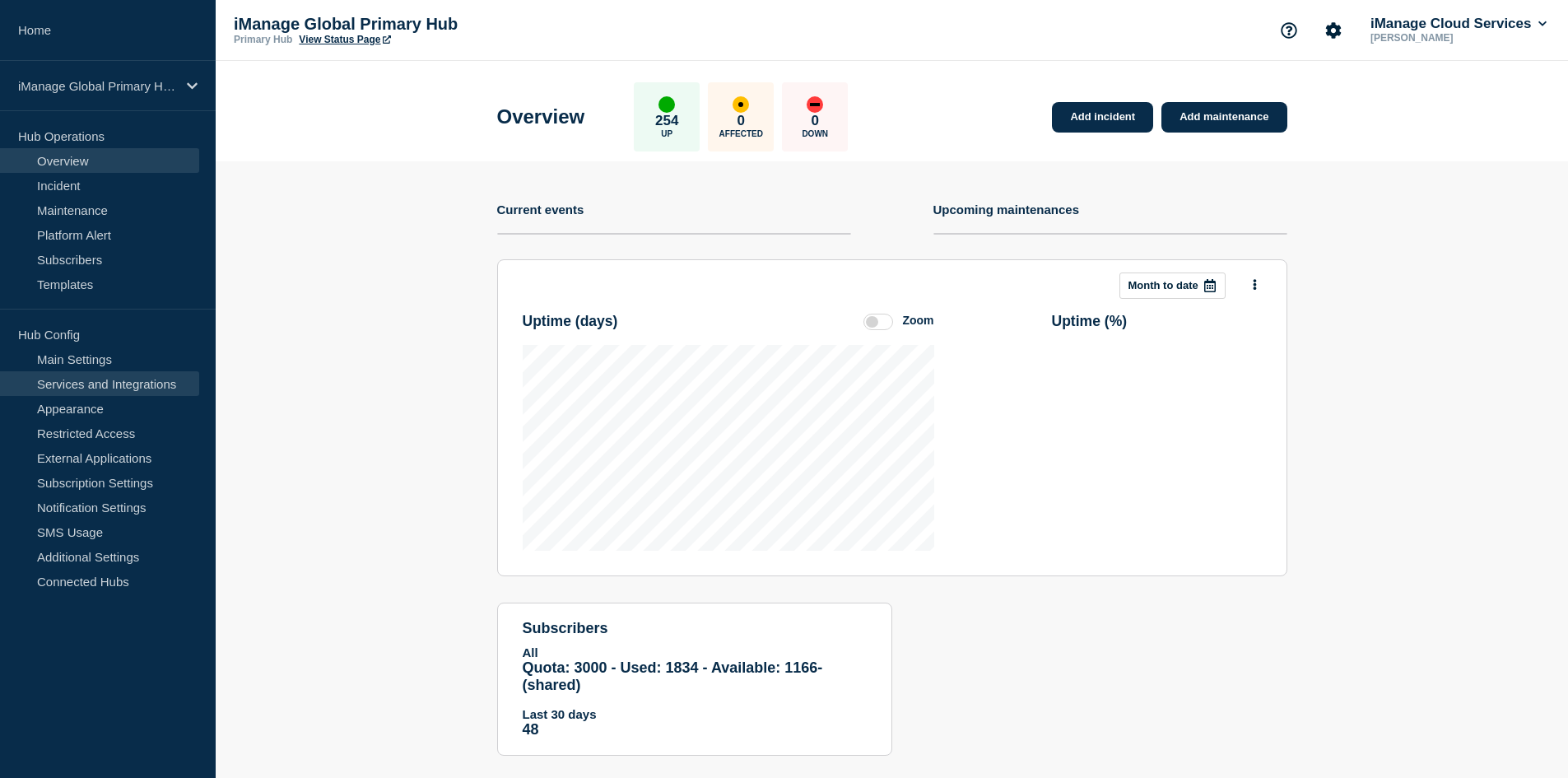
click at [139, 378] on link "Services and Integrations" at bounding box center [100, 384] width 199 height 25
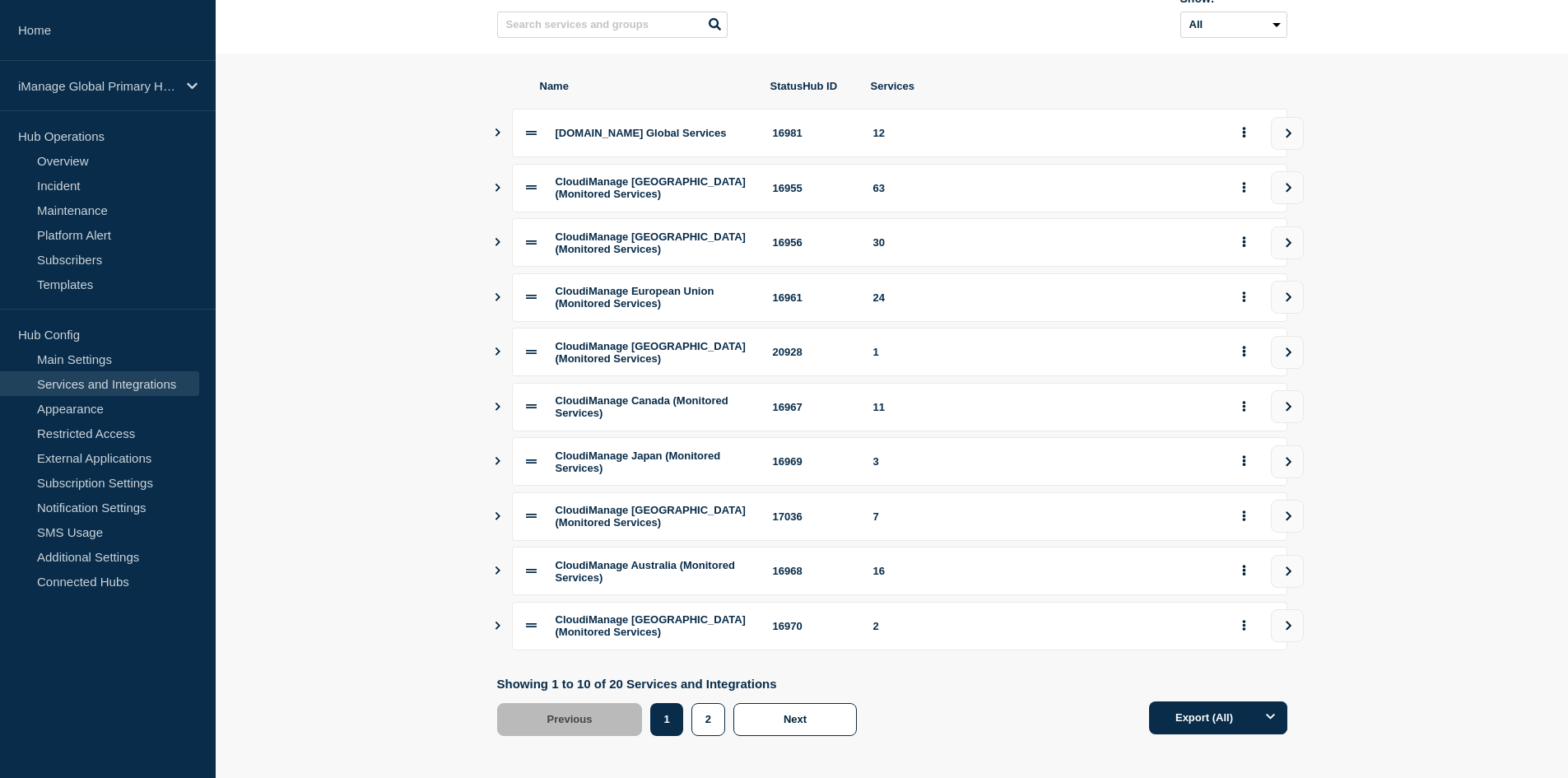
scroll to position [191, 0]
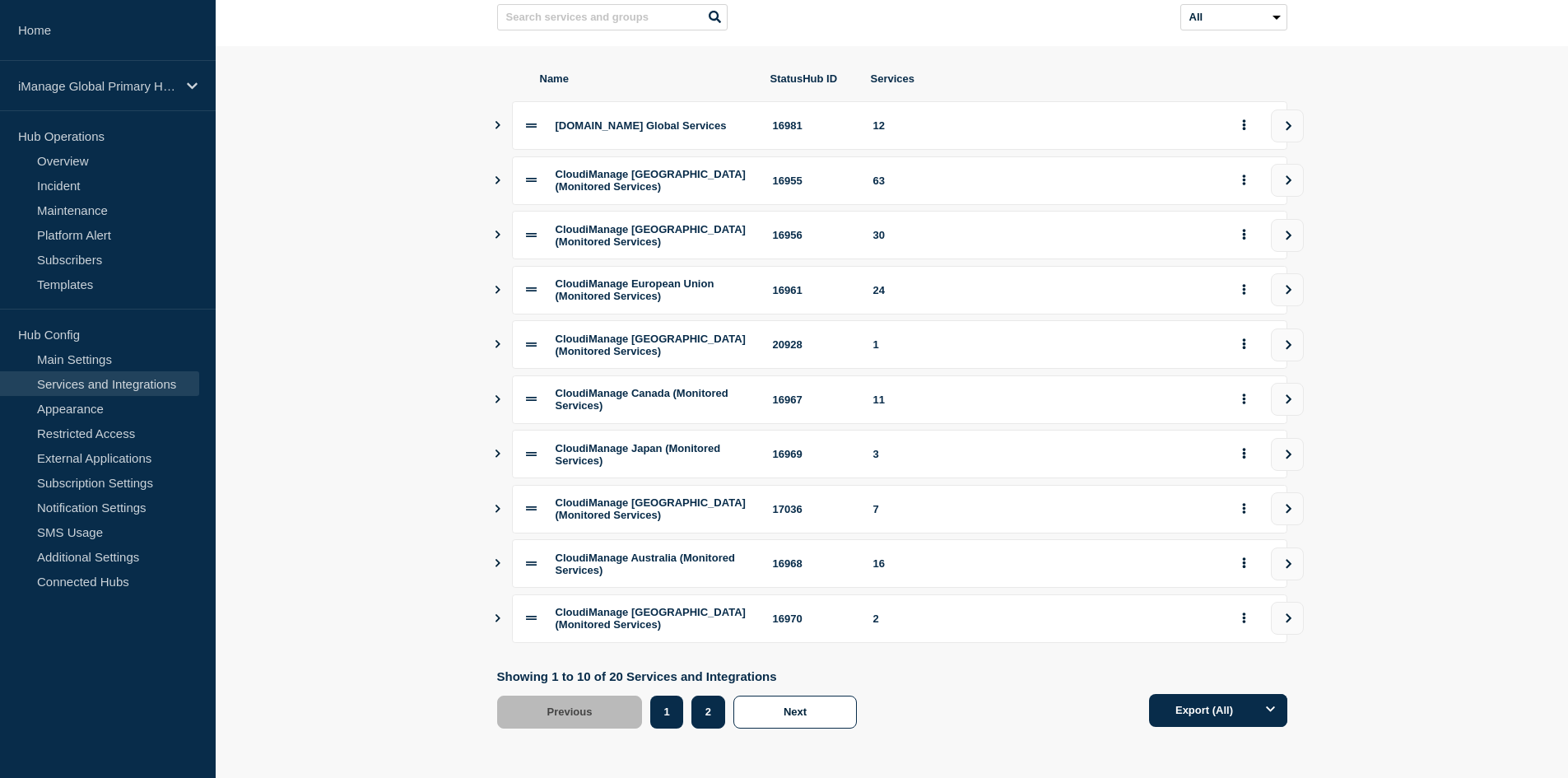
click at [700, 705] on button "2" at bounding box center [708, 712] width 34 height 33
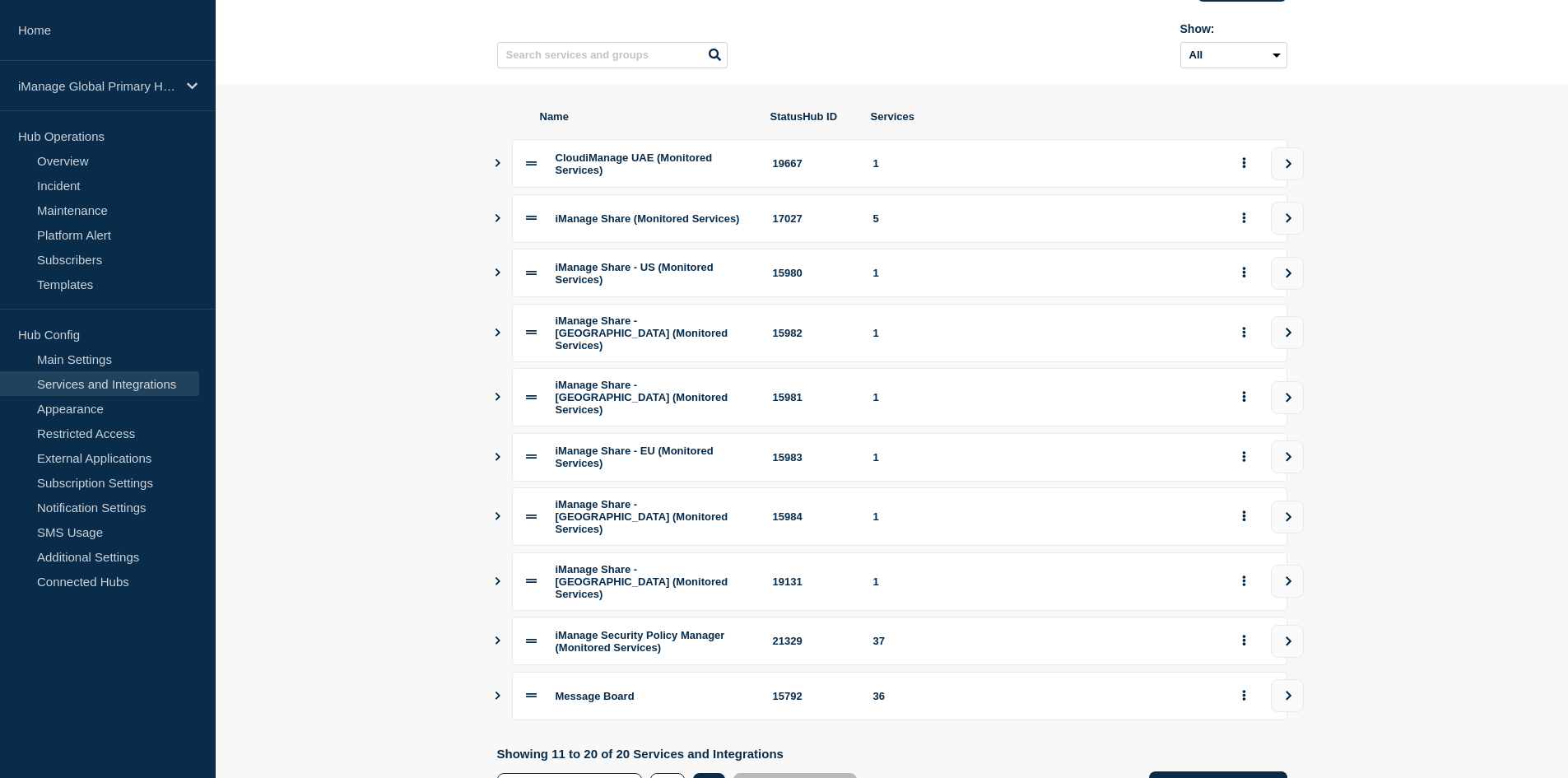
scroll to position [188, 0]
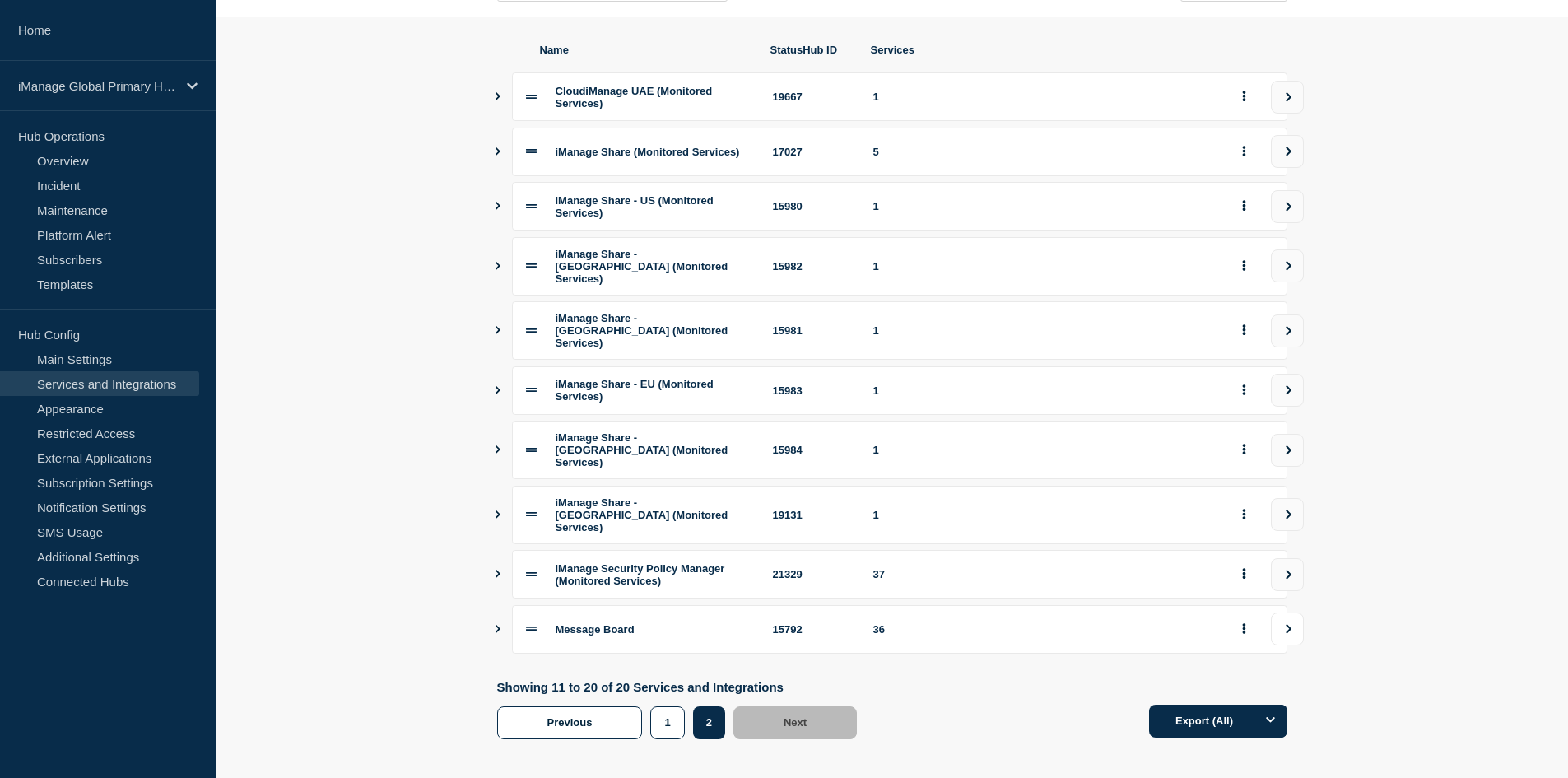
click at [1291, 624] on icon "view group" at bounding box center [1288, 629] width 11 height 10
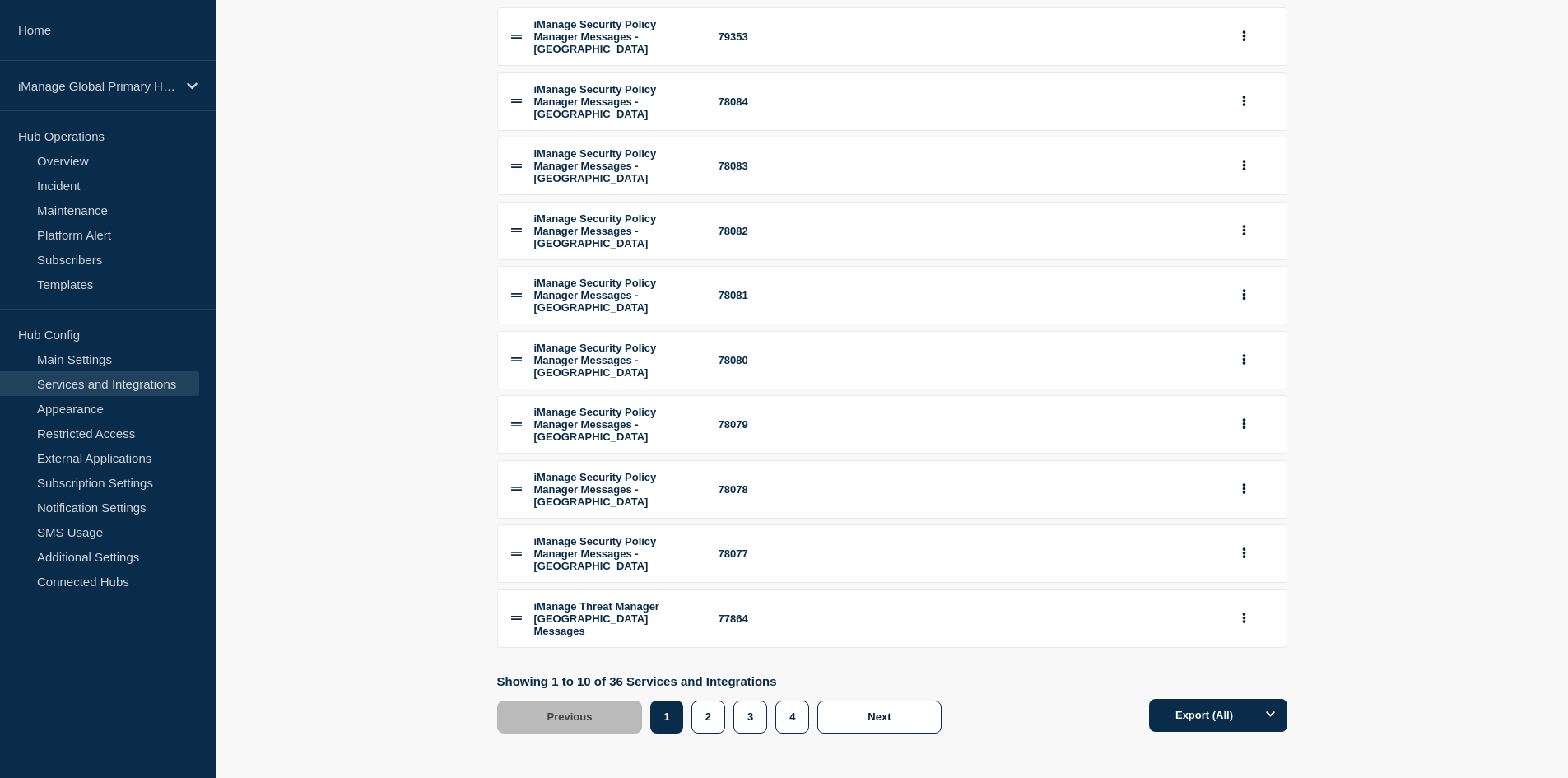
scroll to position [265, 0]
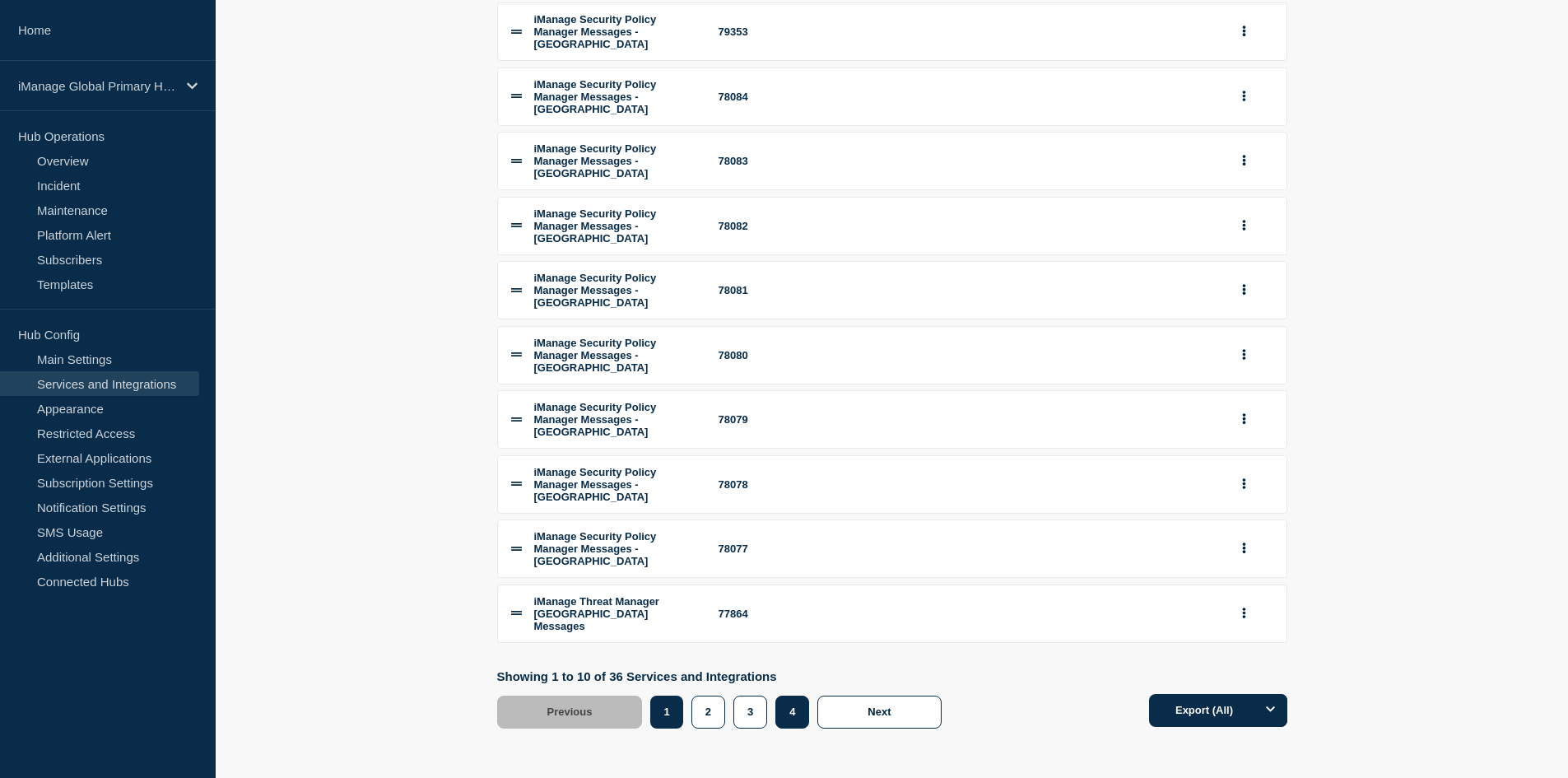
click at [796, 716] on button "4" at bounding box center [792, 712] width 34 height 33
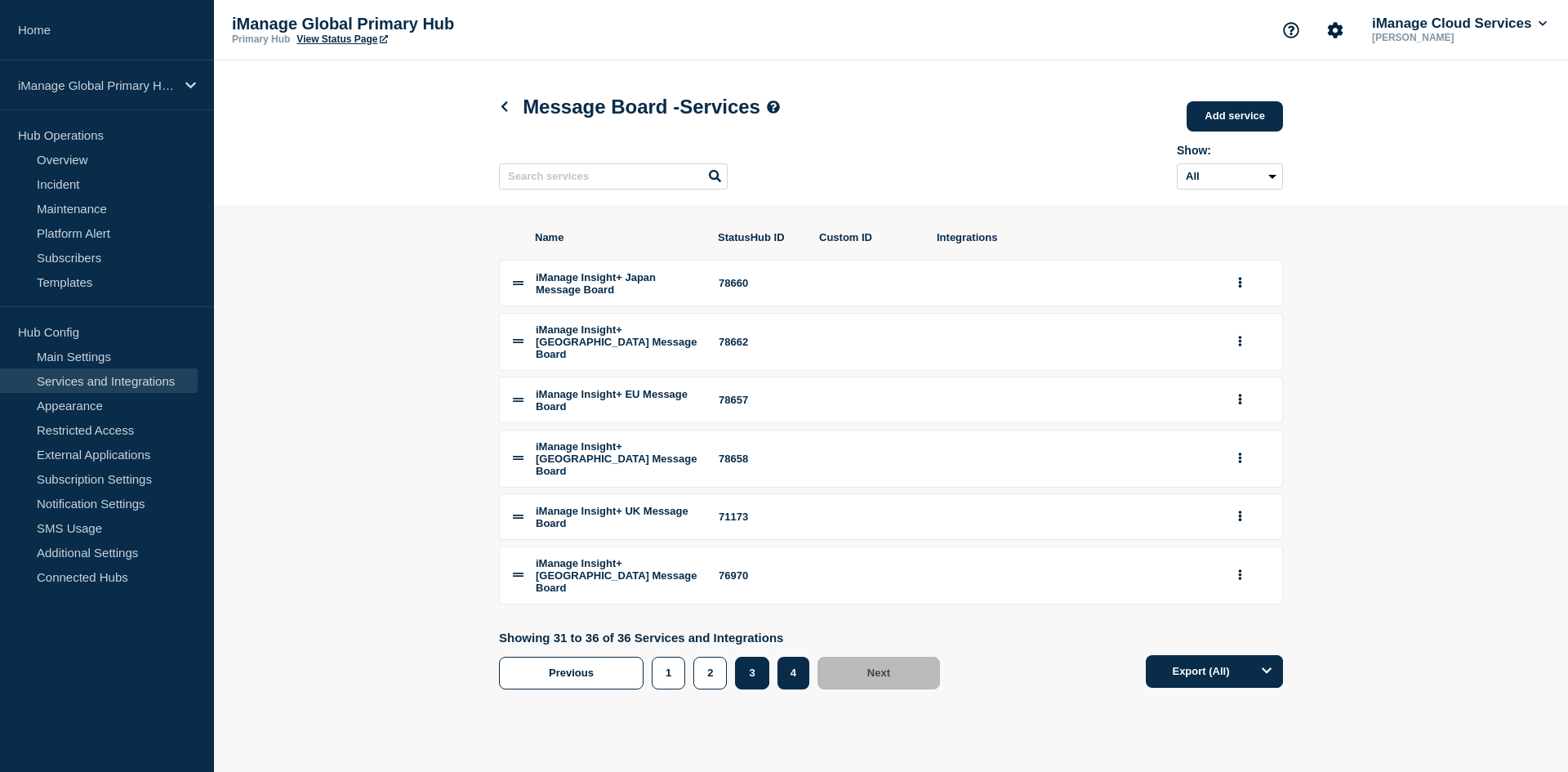
click at [759, 673] on button "3" at bounding box center [751, 673] width 34 height 33
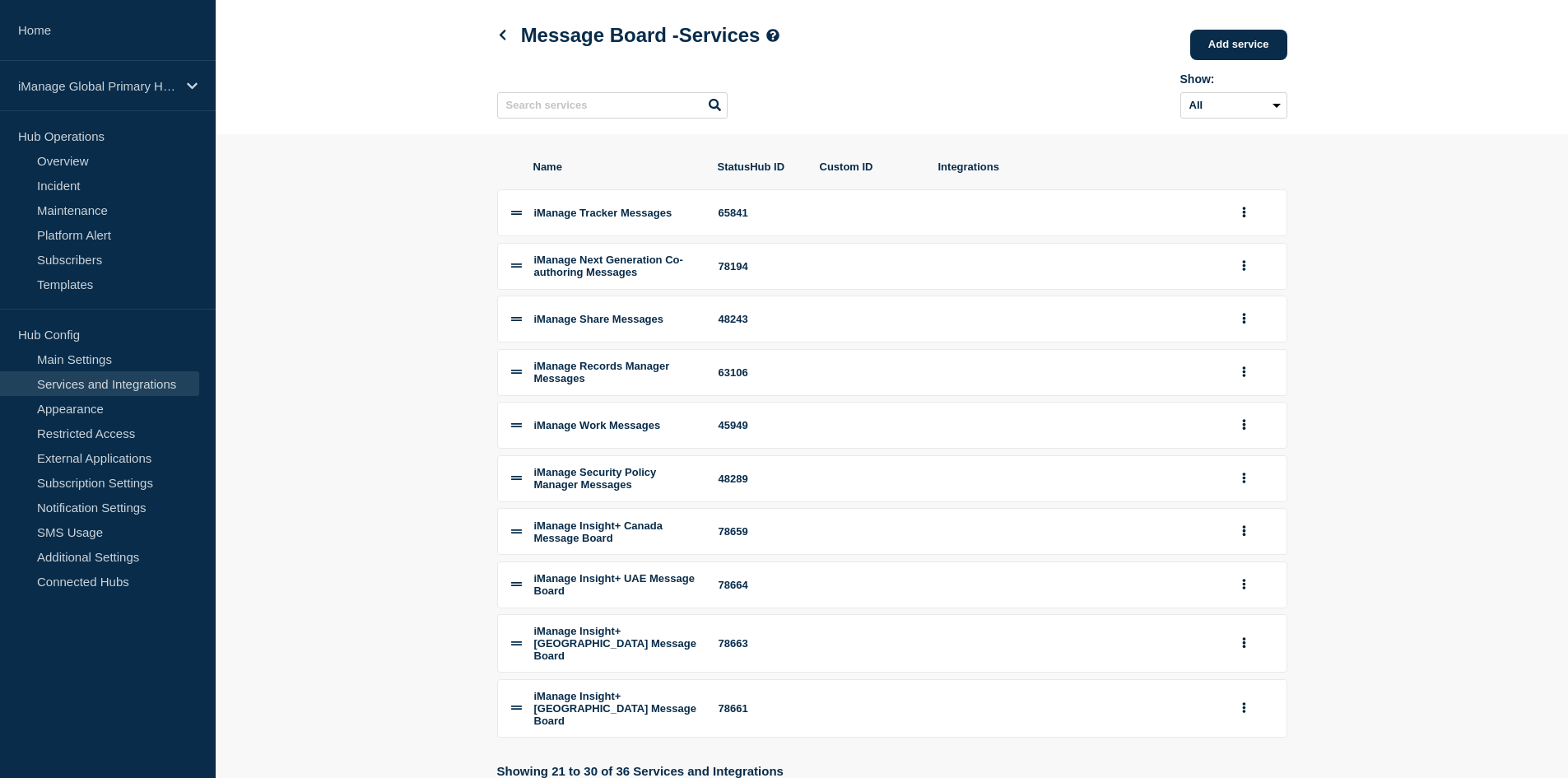
scroll to position [82, 0]
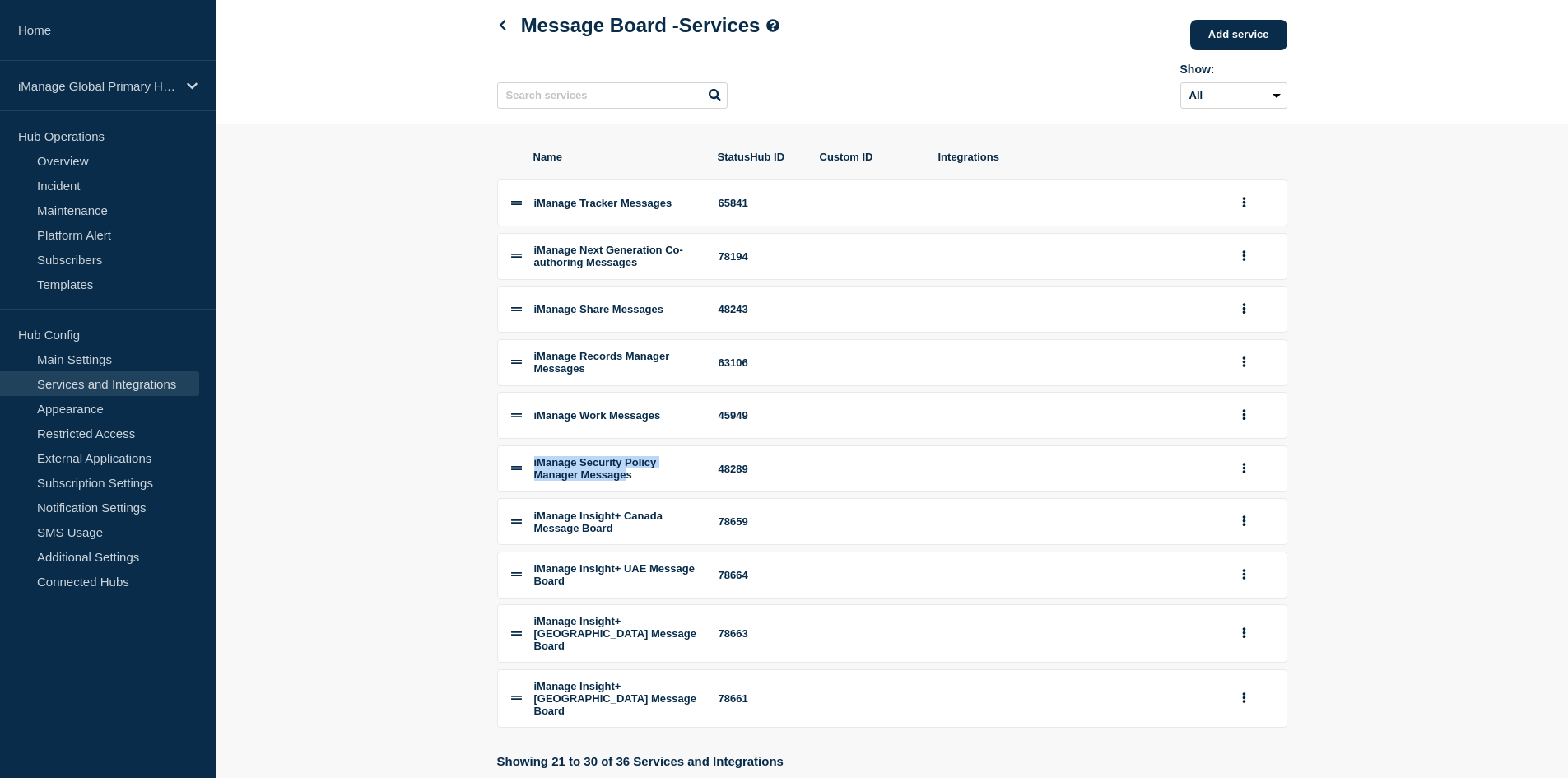
drag, startPoint x: 641, startPoint y: 500, endPoint x: 499, endPoint y: 481, distance: 143.3
click at [499, 481] on li "iManage Security Policy Manager Messages 48289" at bounding box center [893, 469] width 790 height 47
click at [749, 475] on div "48289" at bounding box center [759, 469] width 82 height 13
click at [88, 28] on link "Home" at bounding box center [107, 30] width 215 height 61
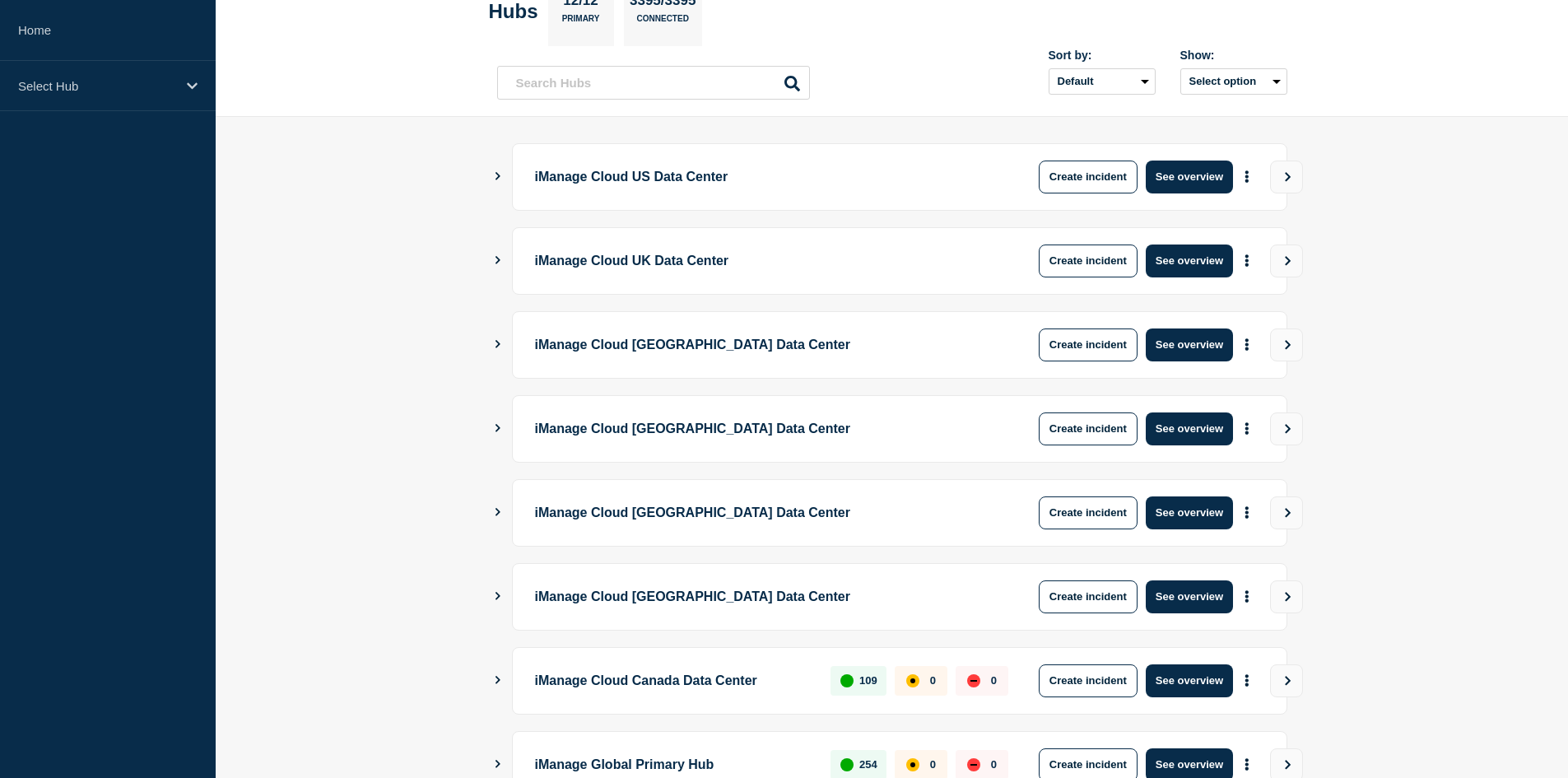
scroll to position [389, 0]
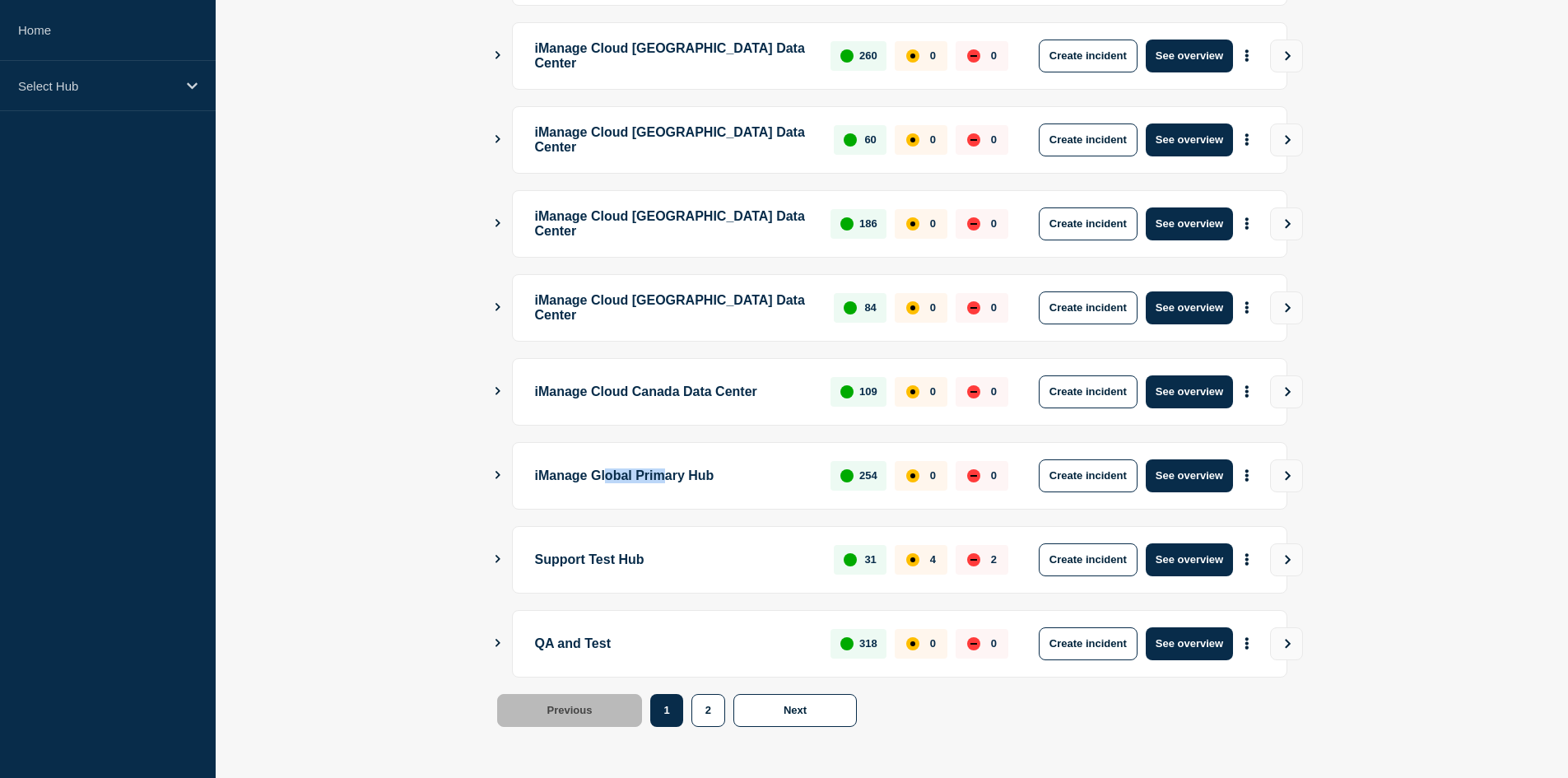
drag, startPoint x: 623, startPoint y: 482, endPoint x: 682, endPoint y: 482, distance: 59.0
click at [682, 482] on p "iManage Global Primary Hub" at bounding box center [673, 475] width 277 height 33
drag, startPoint x: 552, startPoint y: 641, endPoint x: 615, endPoint y: 648, distance: 63.4
click at [615, 648] on p "QA and Test" at bounding box center [673, 644] width 277 height 33
click at [571, 648] on p "QA and Test" at bounding box center [673, 644] width 277 height 33
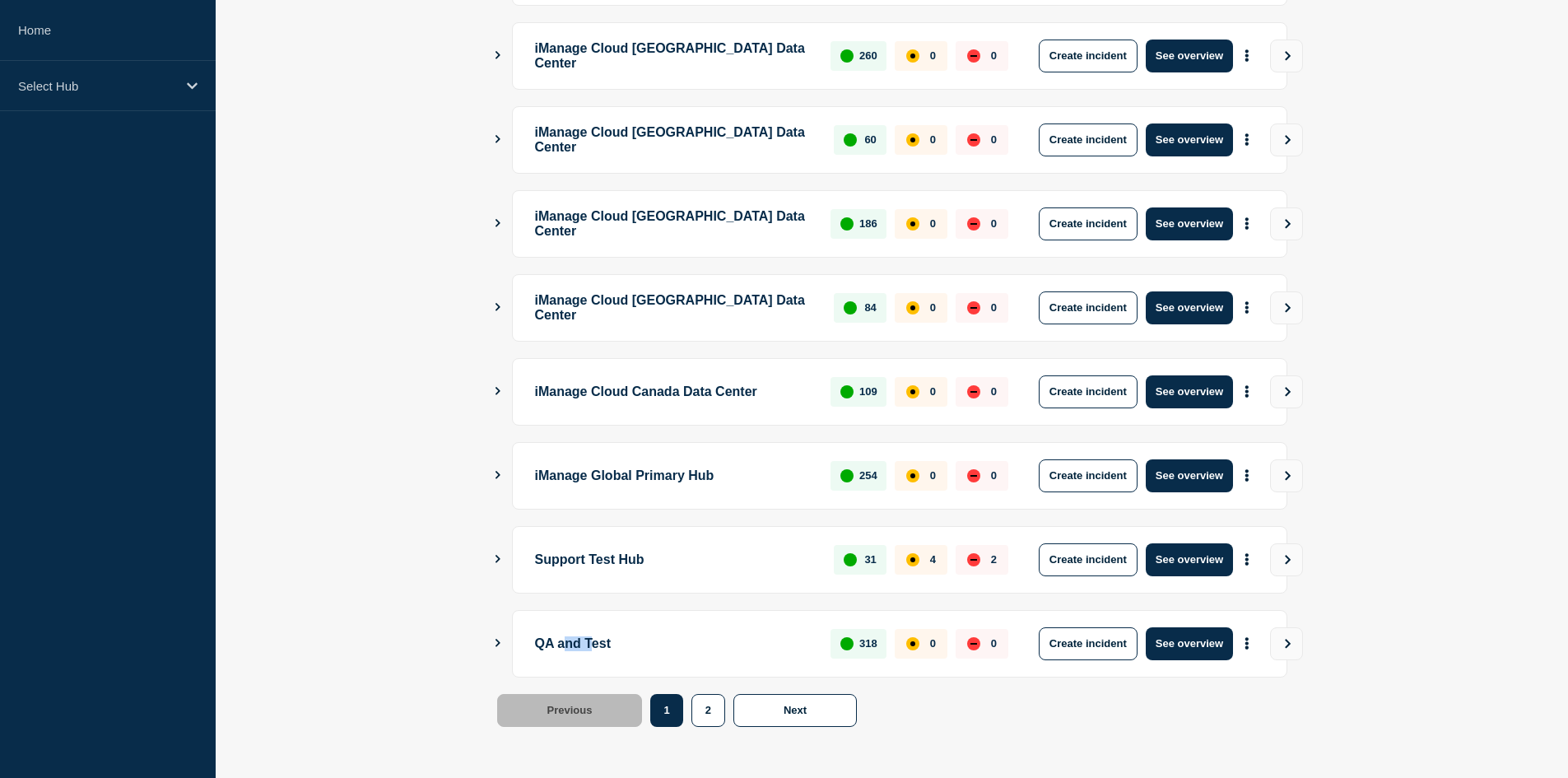
drag, startPoint x: 572, startPoint y: 646, endPoint x: 602, endPoint y: 644, distance: 30.1
click at [602, 644] on p "QA and Test" at bounding box center [673, 644] width 277 height 33
drag, startPoint x: 604, startPoint y: 190, endPoint x: 649, endPoint y: 198, distance: 45.7
click at [649, 198] on ul "iManage Cloud US Data Center 1841 0 0 Create incident See overview iManage Clou…" at bounding box center [893, 266] width 790 height 823
drag, startPoint x: 686, startPoint y: 156, endPoint x: 720, endPoint y: 152, distance: 34.2
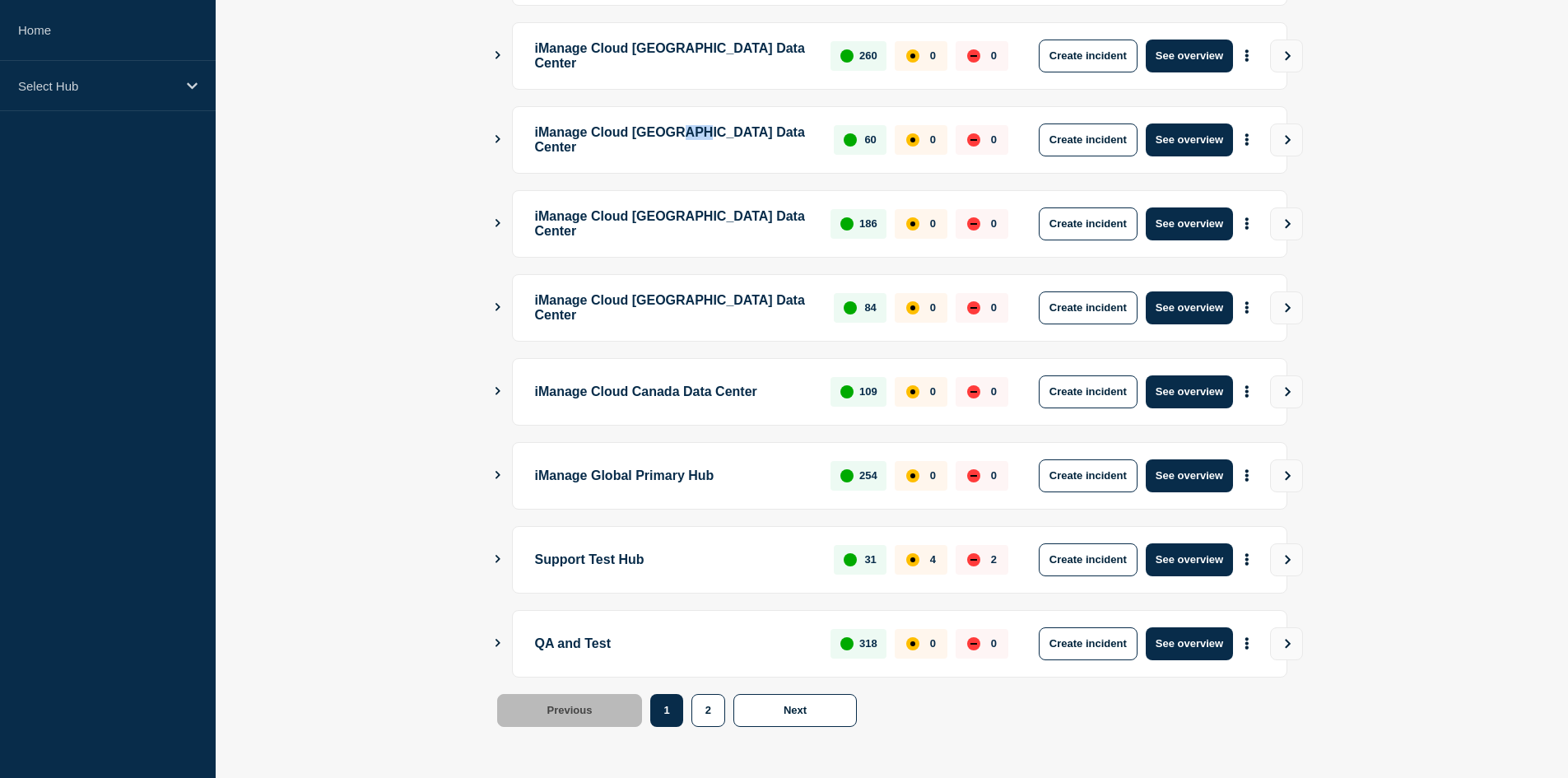
click at [717, 153] on p "iManage Cloud [GEOGRAPHIC_DATA] Data Center" at bounding box center [675, 140] width 281 height 33
click at [1209, 643] on button "See overview" at bounding box center [1189, 644] width 87 height 33
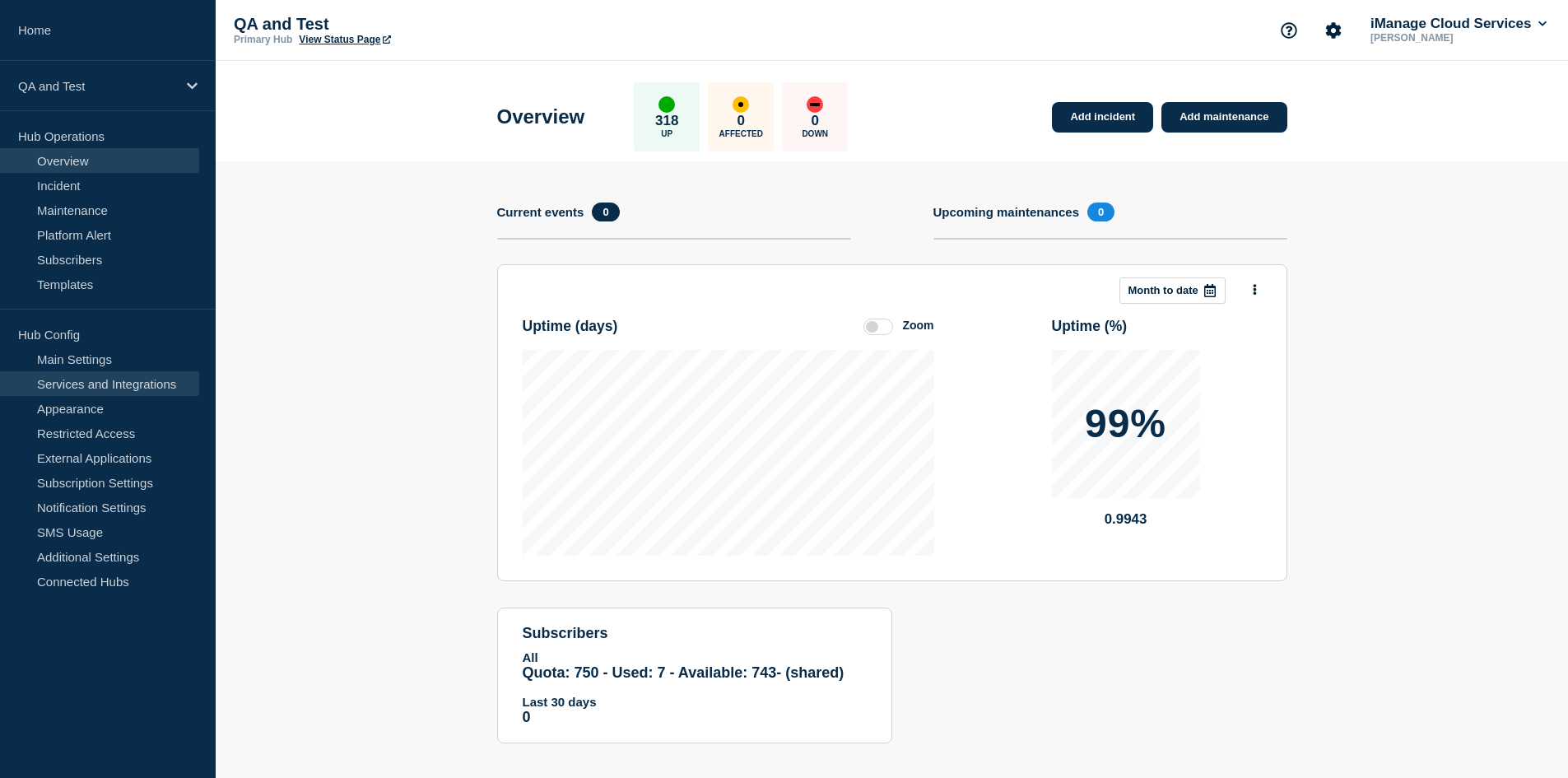
click at [142, 382] on link "Services and Integrations" at bounding box center [100, 384] width 199 height 25
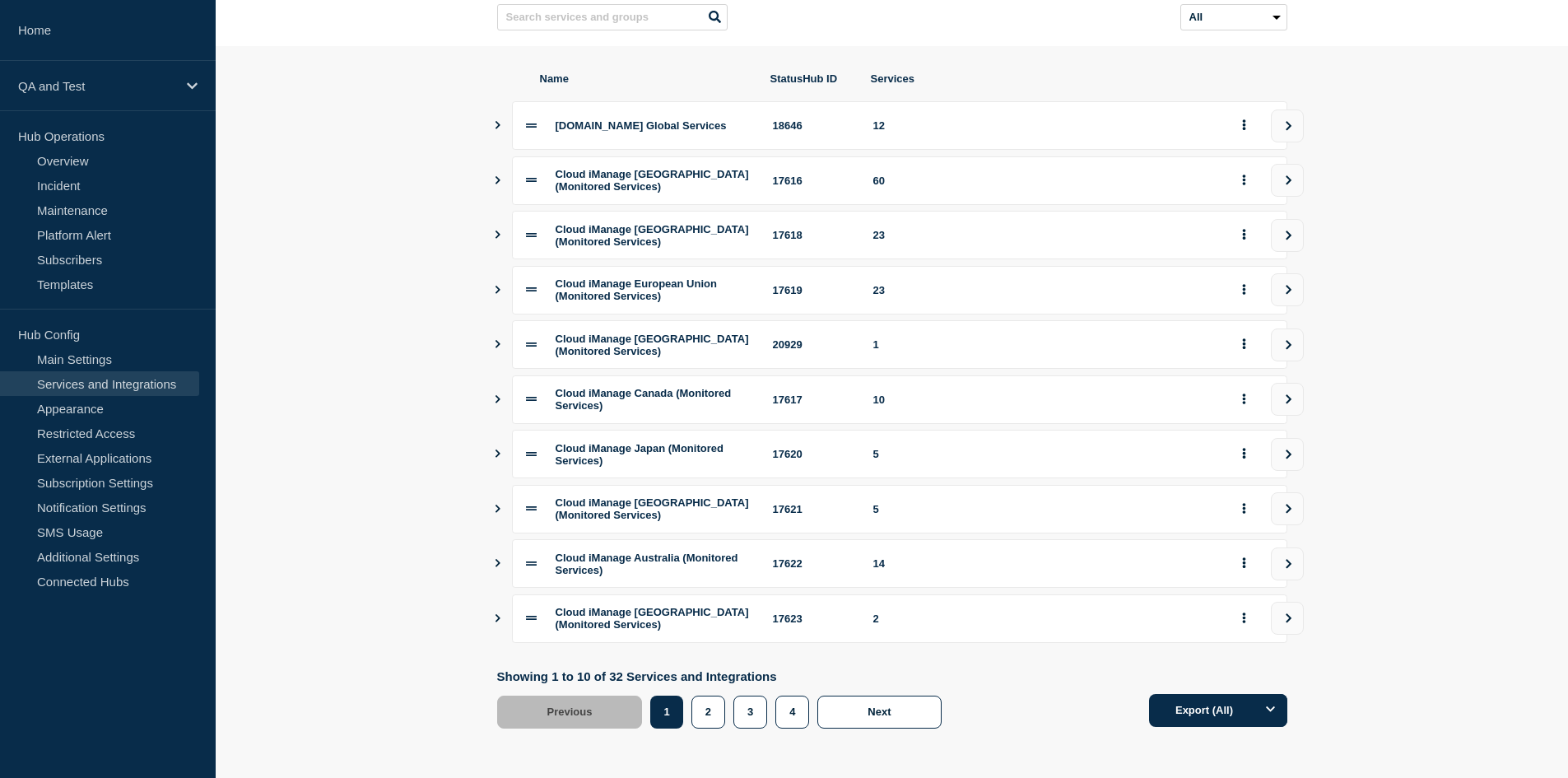
scroll to position [191, 0]
click at [800, 715] on button "4" at bounding box center [792, 712] width 34 height 33
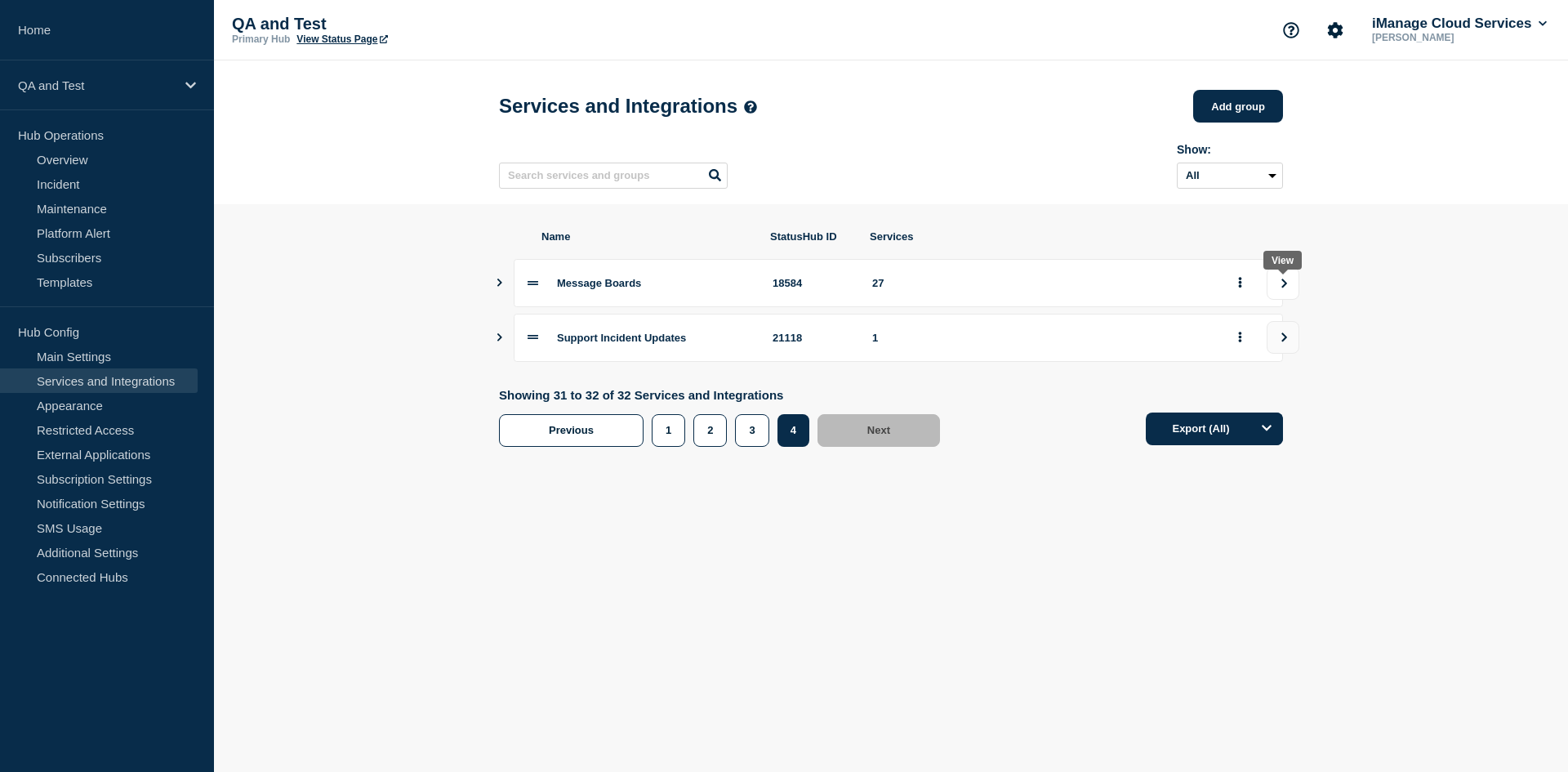
click at [1287, 289] on icon "view group" at bounding box center [1283, 284] width 11 height 10
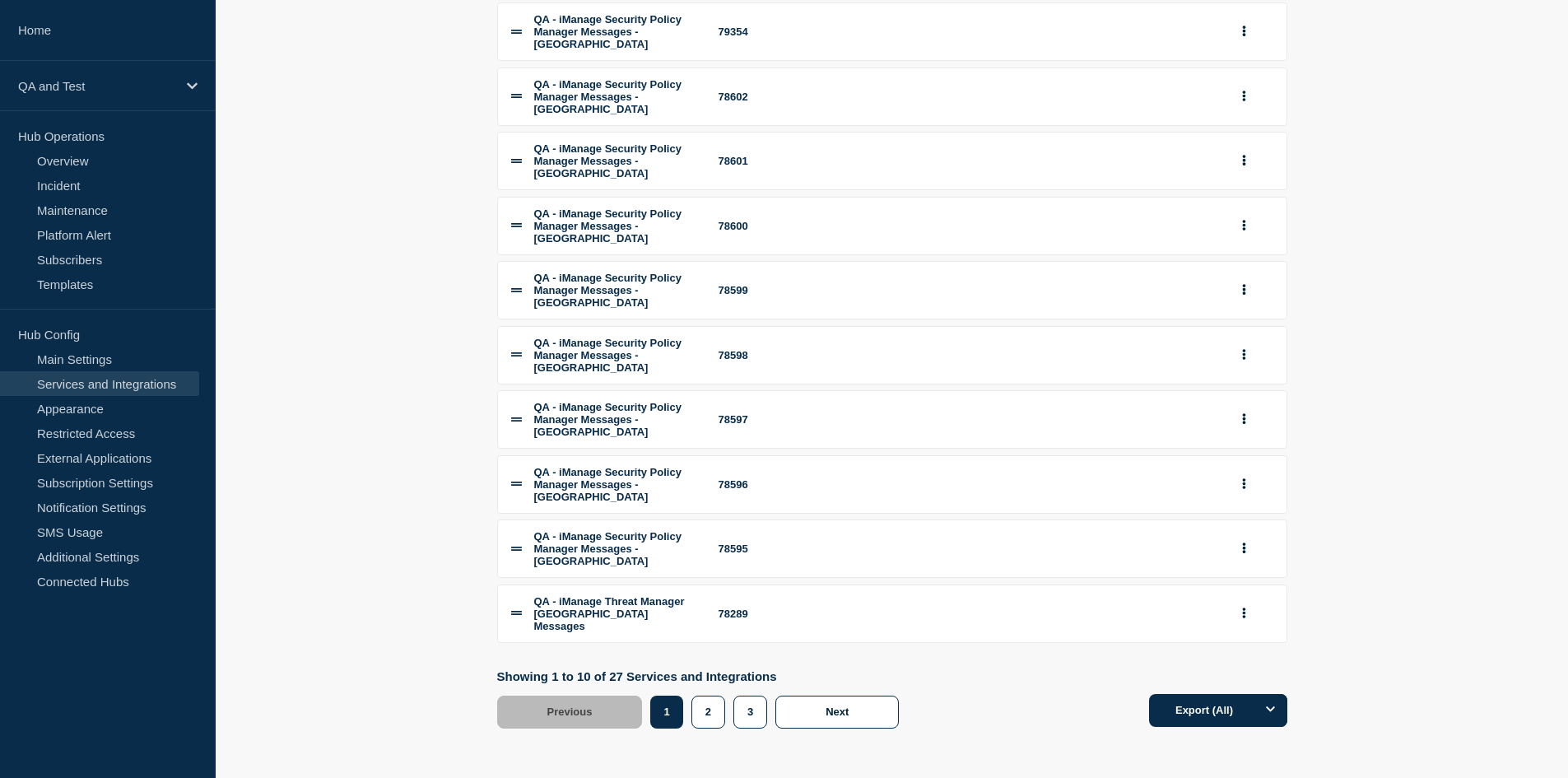
scroll to position [339, 0]
click at [749, 715] on button "3" at bounding box center [750, 712] width 34 height 33
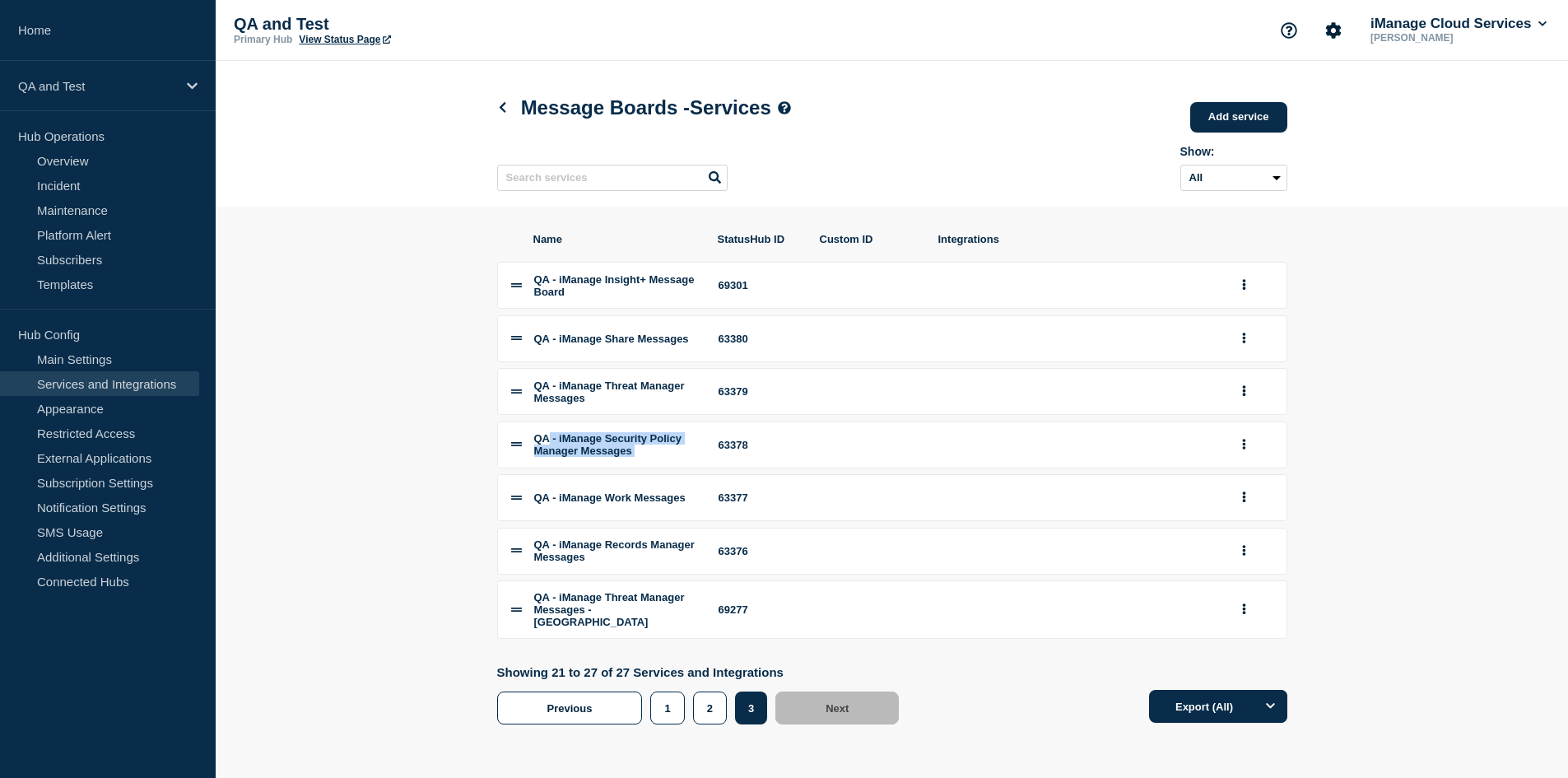
drag, startPoint x: 554, startPoint y: 457, endPoint x: 710, endPoint y: 473, distance: 156.8
click at [710, 469] on li "QA - iManage Security Policy Manager Messages 63378" at bounding box center [893, 445] width 790 height 47
drag, startPoint x: 732, startPoint y: 465, endPoint x: 715, endPoint y: 465, distance: 17.0
click at [715, 465] on li "QA - iManage Security Policy Manager Messages 63378" at bounding box center [893, 445] width 790 height 47
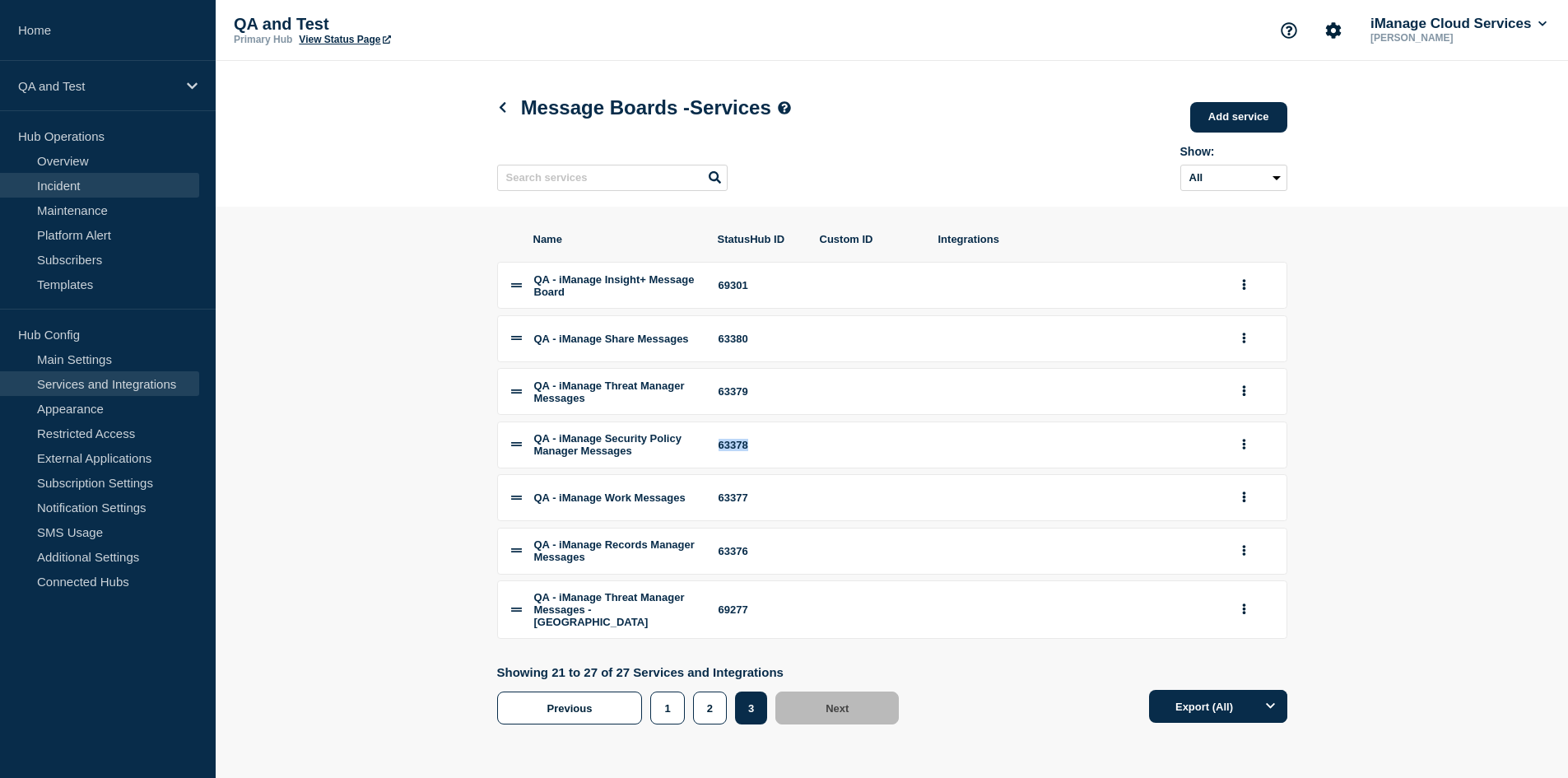
click at [88, 187] on link "Incident" at bounding box center [100, 186] width 199 height 25
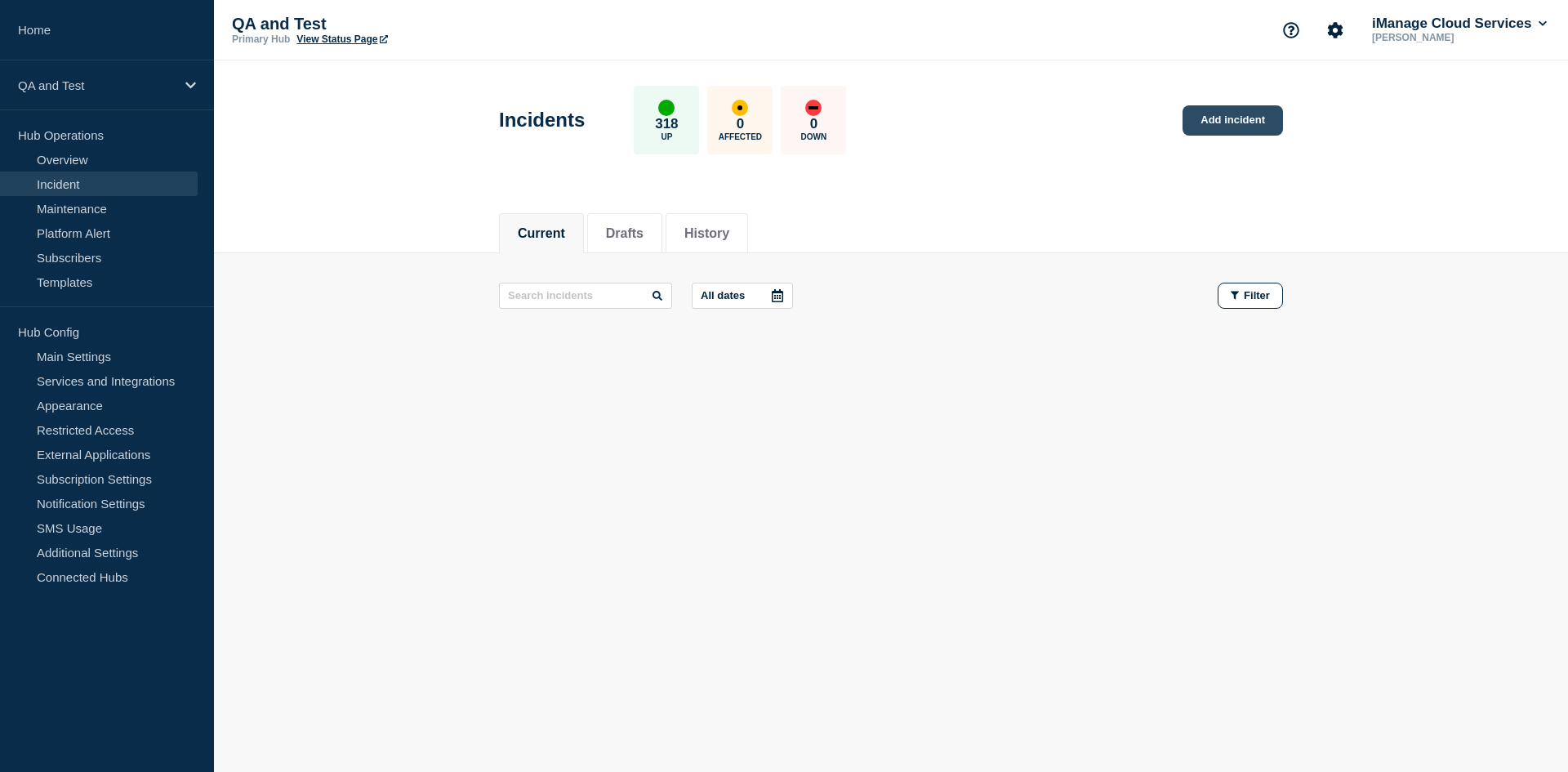
click at [1217, 116] on link "Add incident" at bounding box center [1233, 121] width 101 height 31
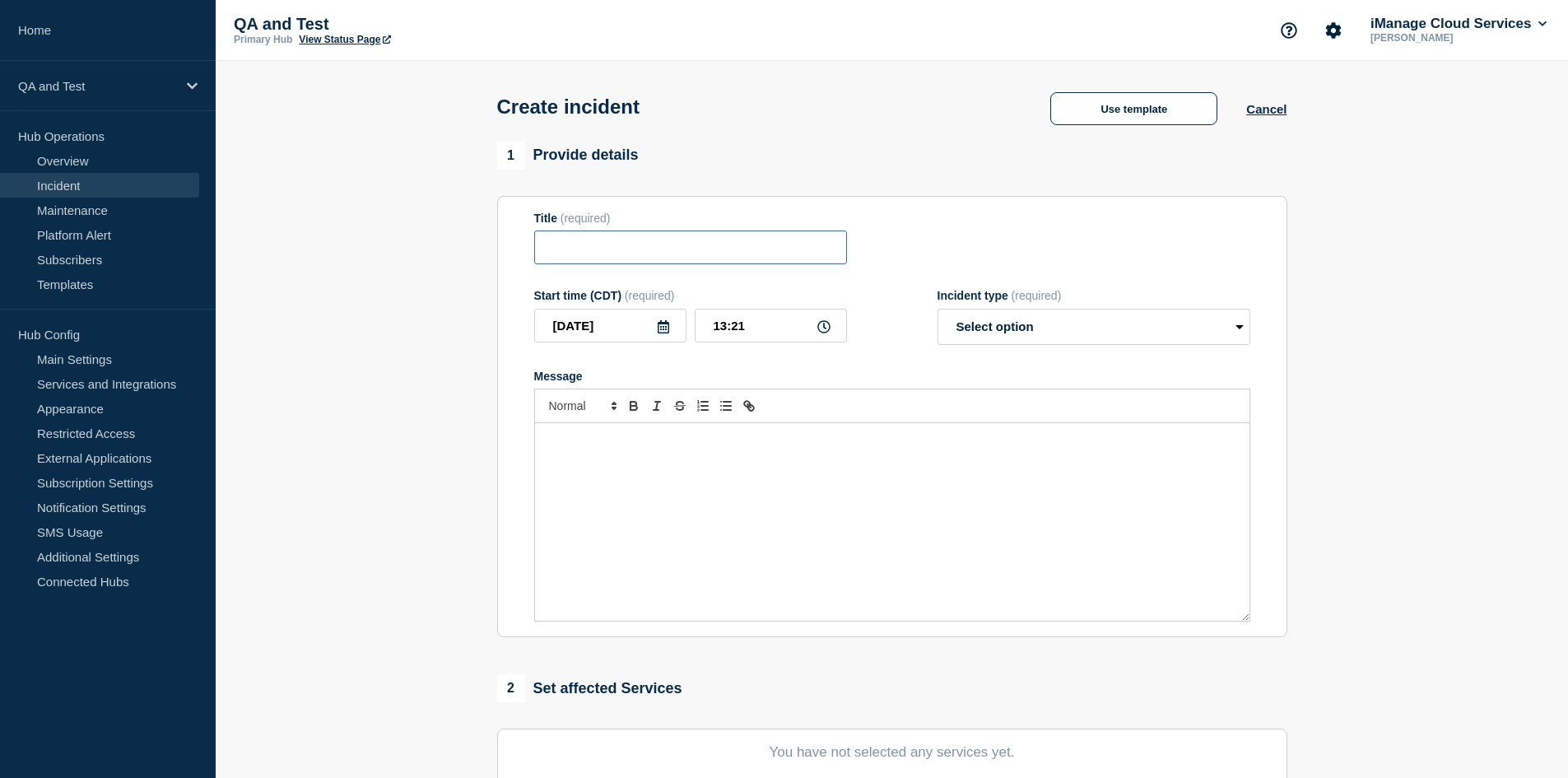
click at [654, 241] on input "Title" at bounding box center [691, 247] width 313 height 34
click at [1142, 331] on select "Select option Investigating Identified Monitoring" at bounding box center [1095, 327] width 313 height 36
drag, startPoint x: 892, startPoint y: 251, endPoint x: 888, endPoint y: 260, distance: 9.8
click at [891, 251] on div "Title (required)" at bounding box center [892, 238] width 716 height 53
click at [1055, 311] on div "Incident type (required) Select option Investigating Identified Monitoring" at bounding box center [1095, 317] width 313 height 56
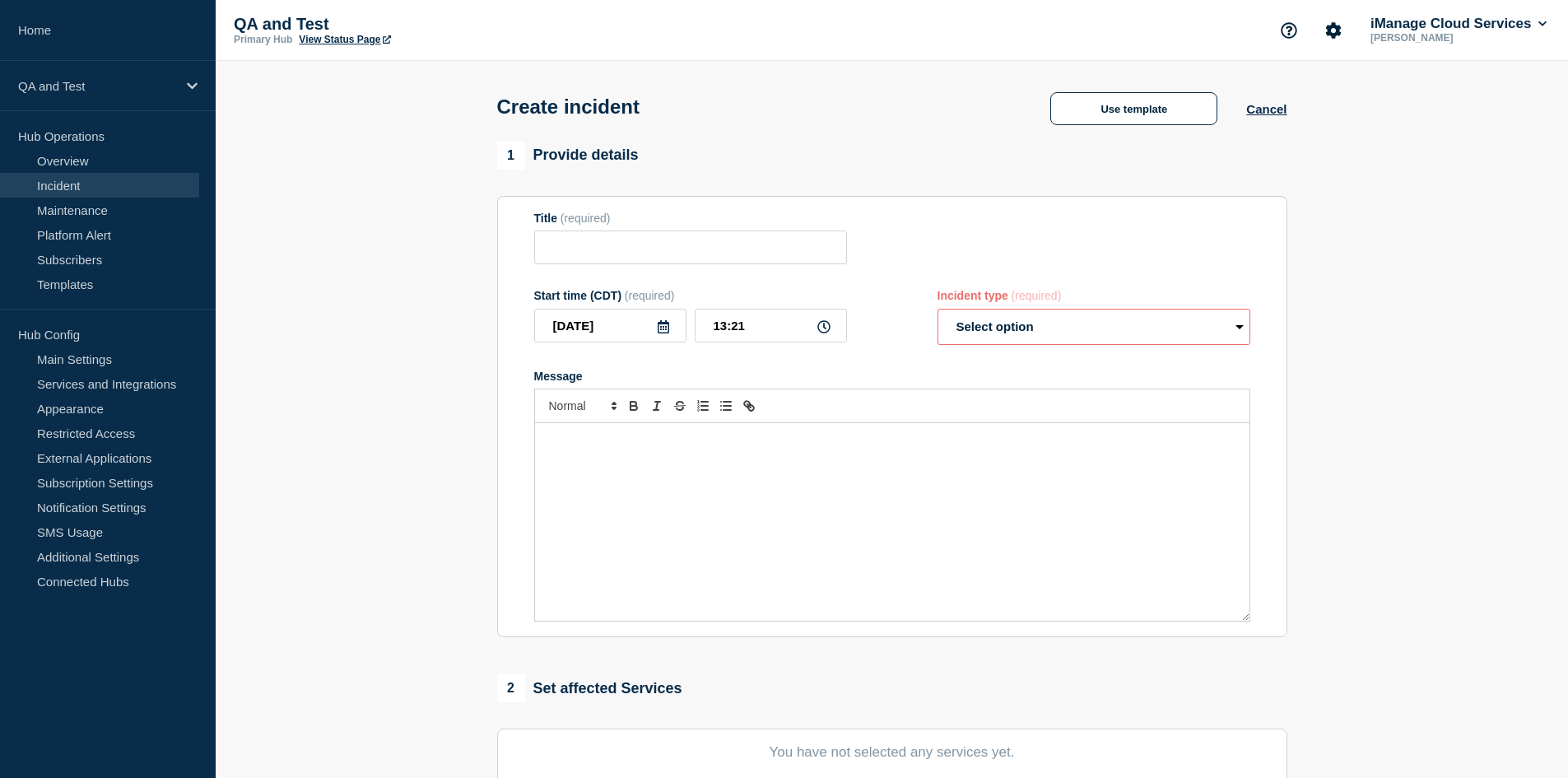
click at [1041, 351] on form "Title (required) Start time (CDT) (required) [DATE] 13:21 Incident type (requir…" at bounding box center [892, 417] width 716 height 411
drag, startPoint x: 1043, startPoint y: 337, endPoint x: 1037, endPoint y: 346, distance: 10.8
click at [1043, 337] on select "Select option Investigating Identified Monitoring" at bounding box center [1095, 327] width 313 height 36
click at [882, 251] on div "Title (required)" at bounding box center [892, 238] width 716 height 53
click at [87, 31] on link "Home" at bounding box center [107, 30] width 215 height 61
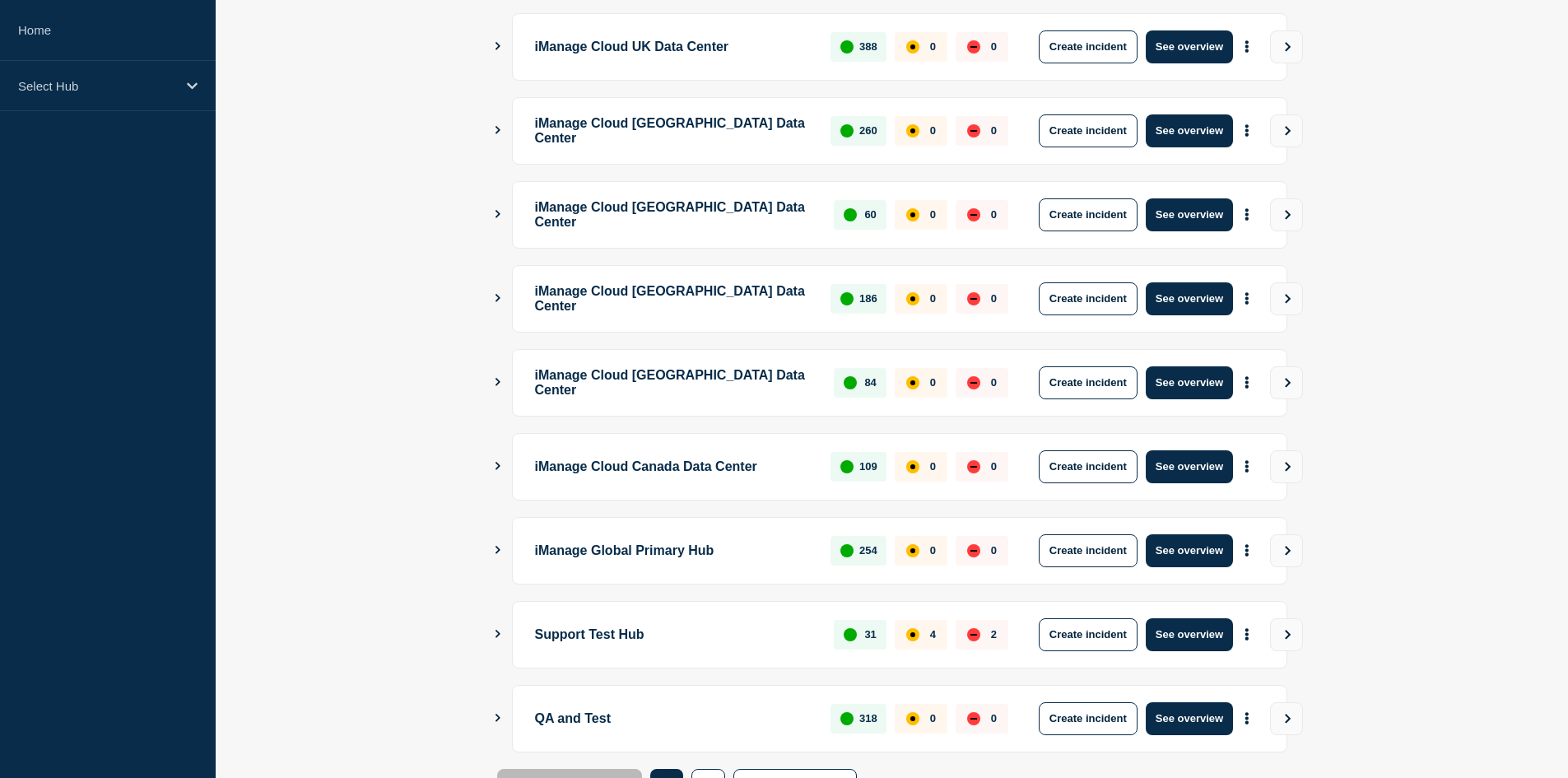
scroll to position [307, 0]
